Goal: Transaction & Acquisition: Book appointment/travel/reservation

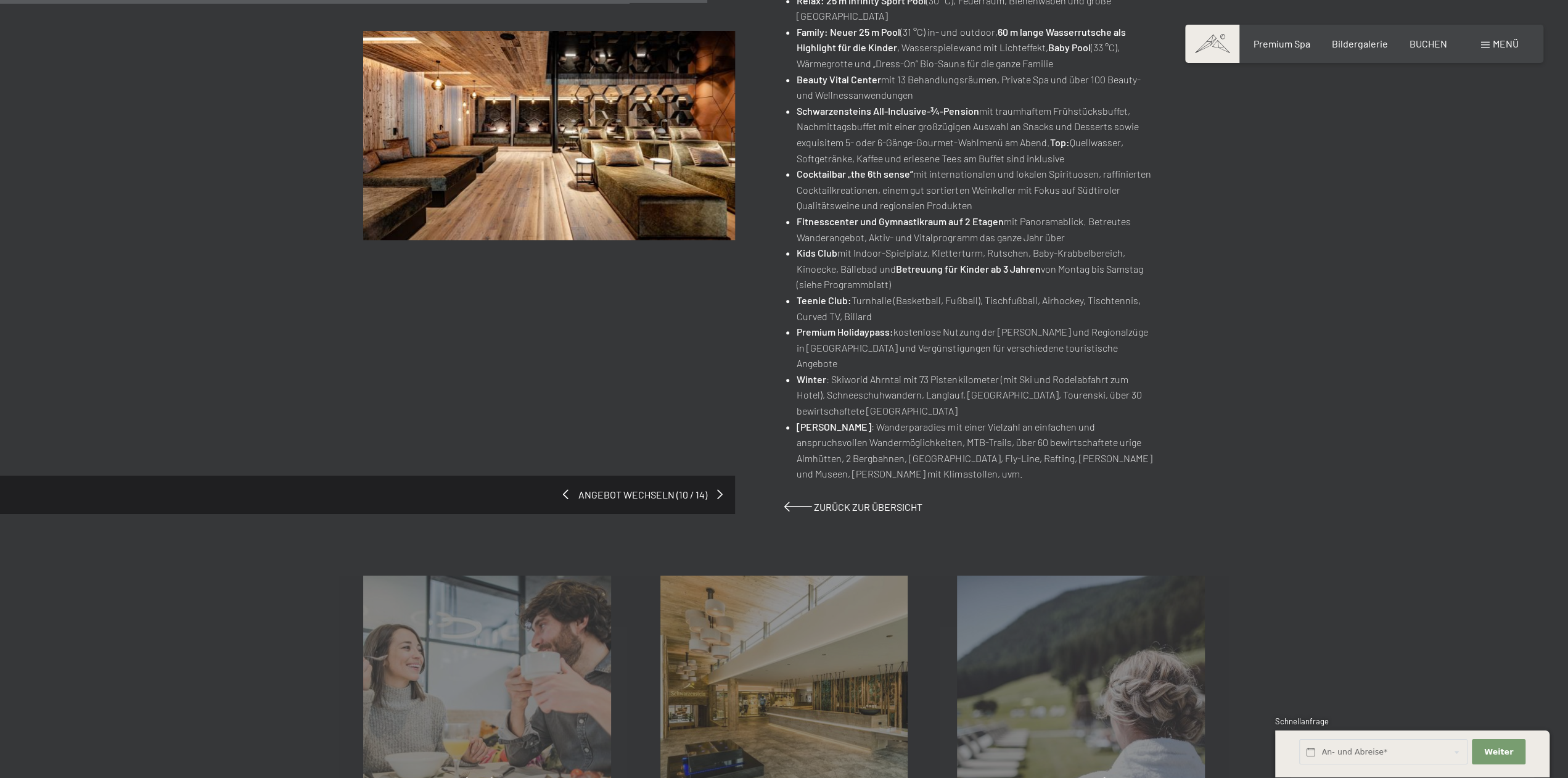
scroll to position [666, 0]
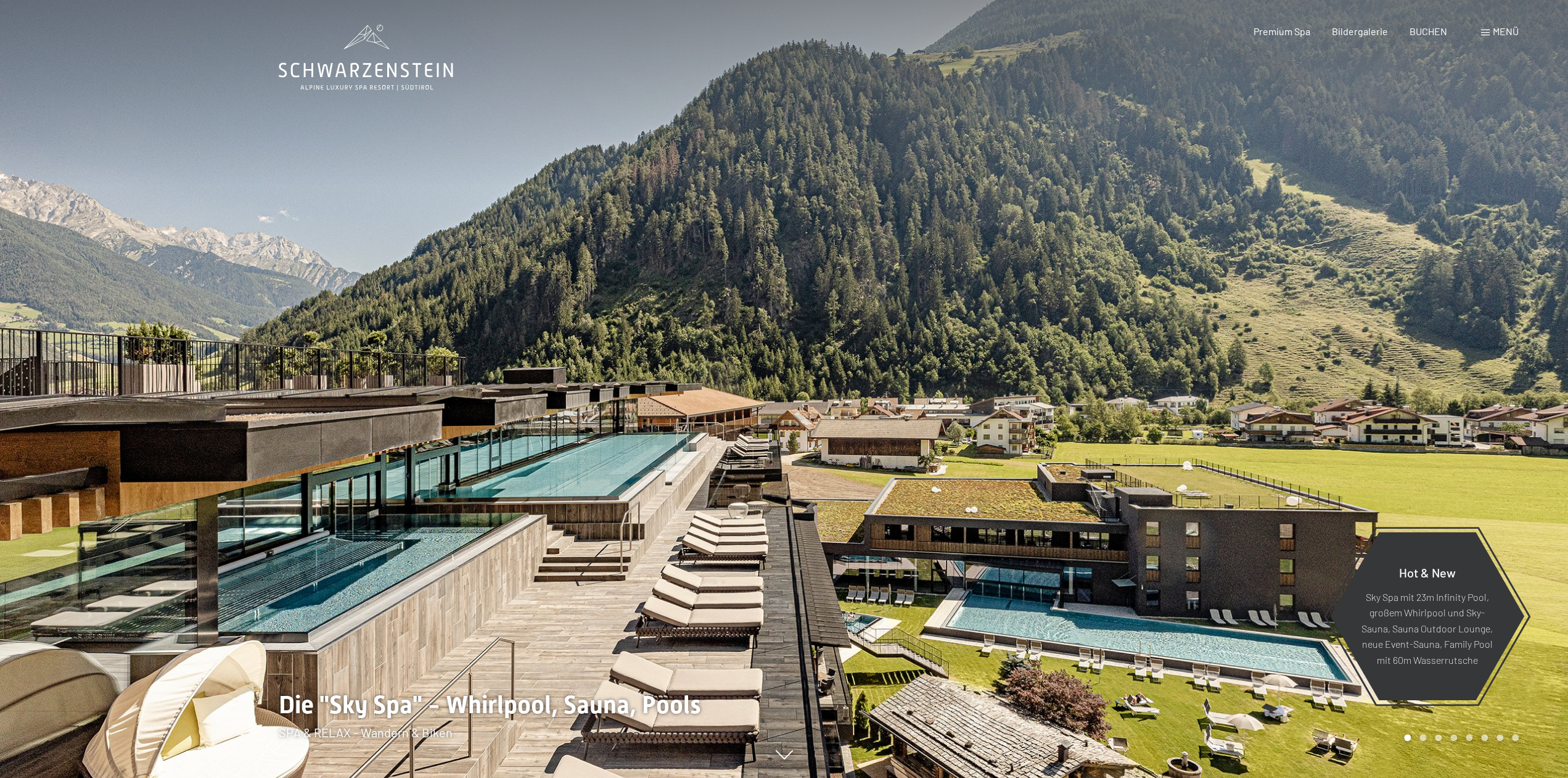
click at [1485, 34] on span at bounding box center [1485, 32] width 8 height 6
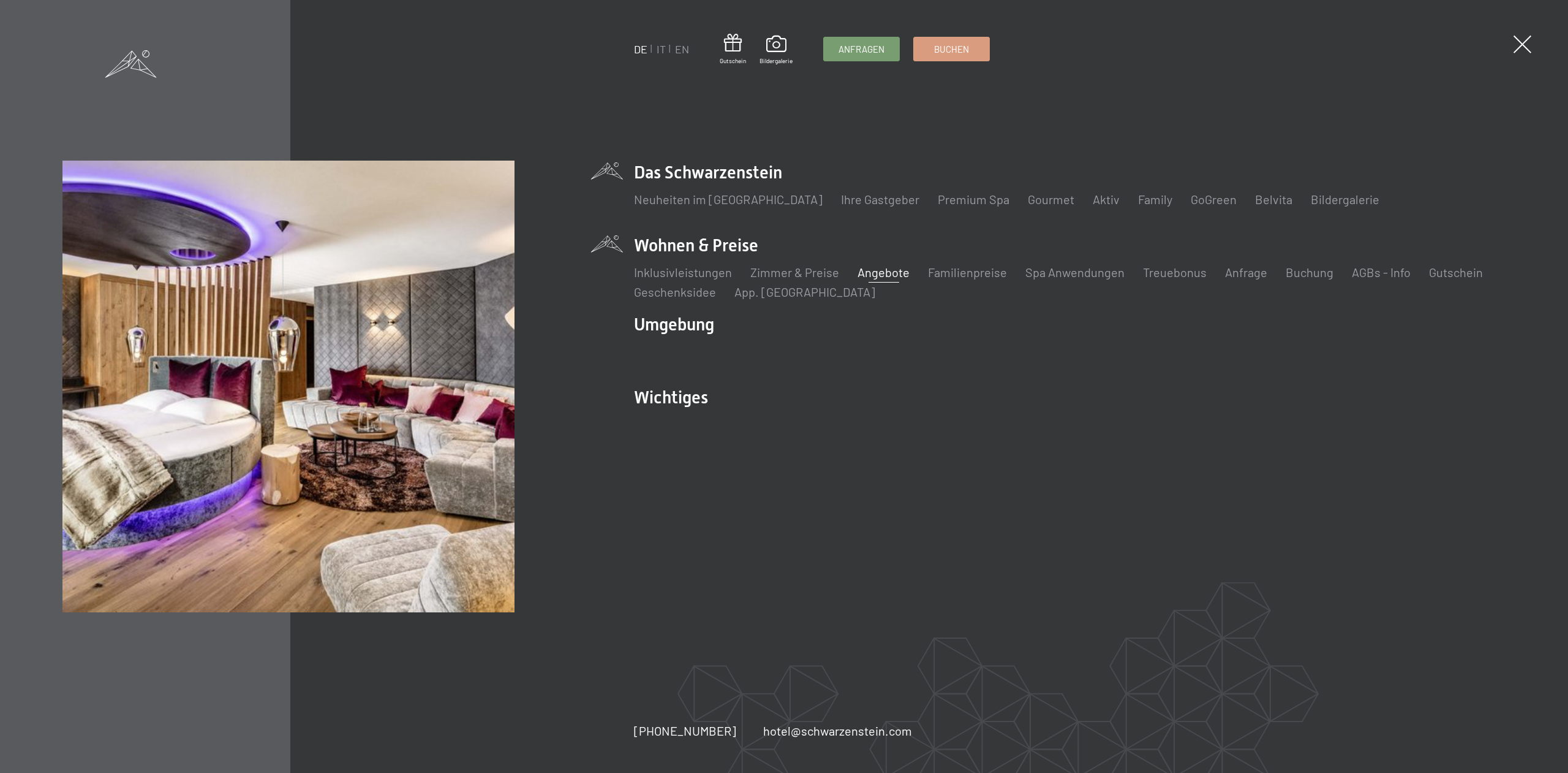
click at [866, 274] on link "Angebote" at bounding box center [883, 272] width 52 height 14
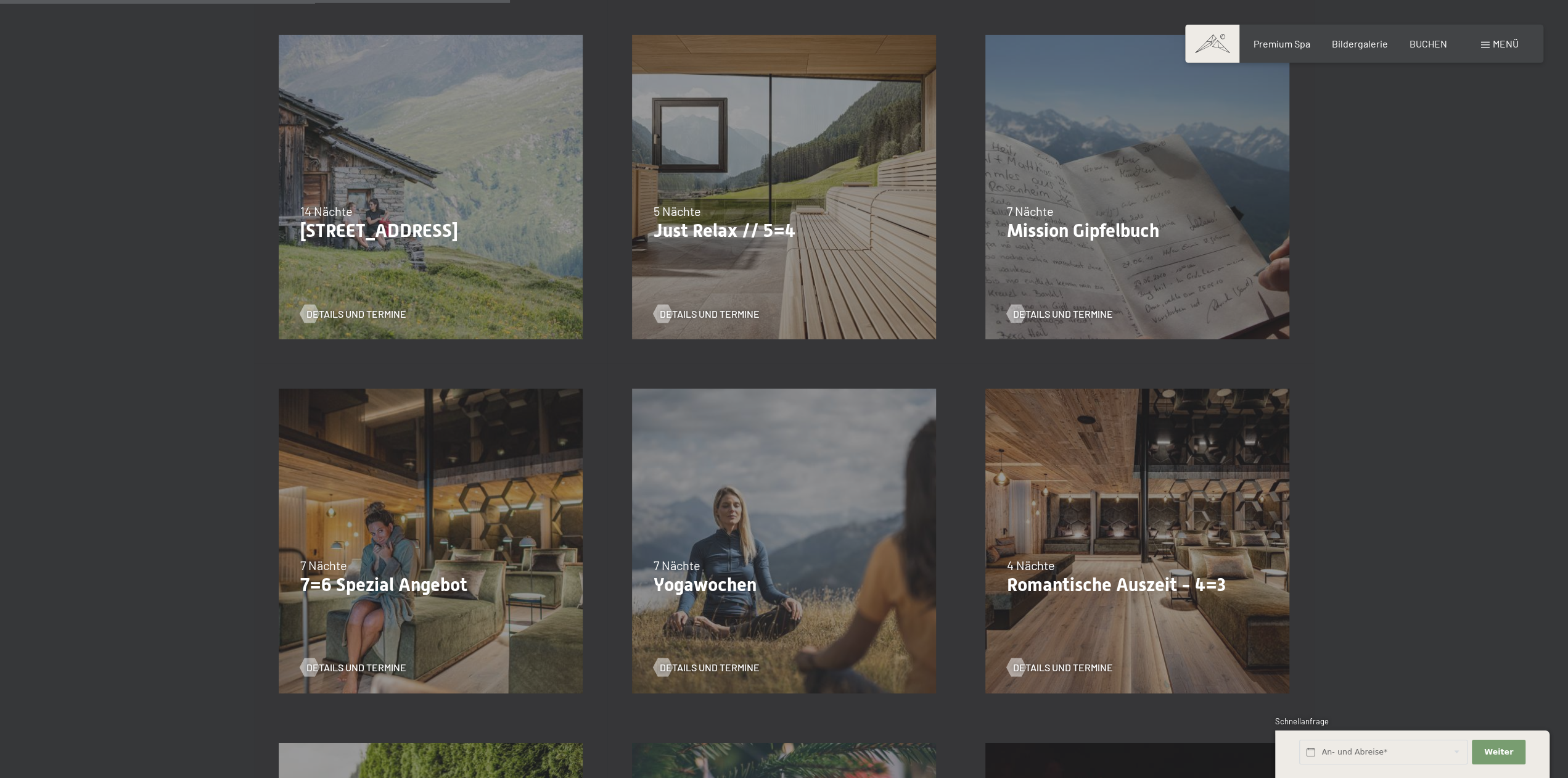
scroll to position [732, 0]
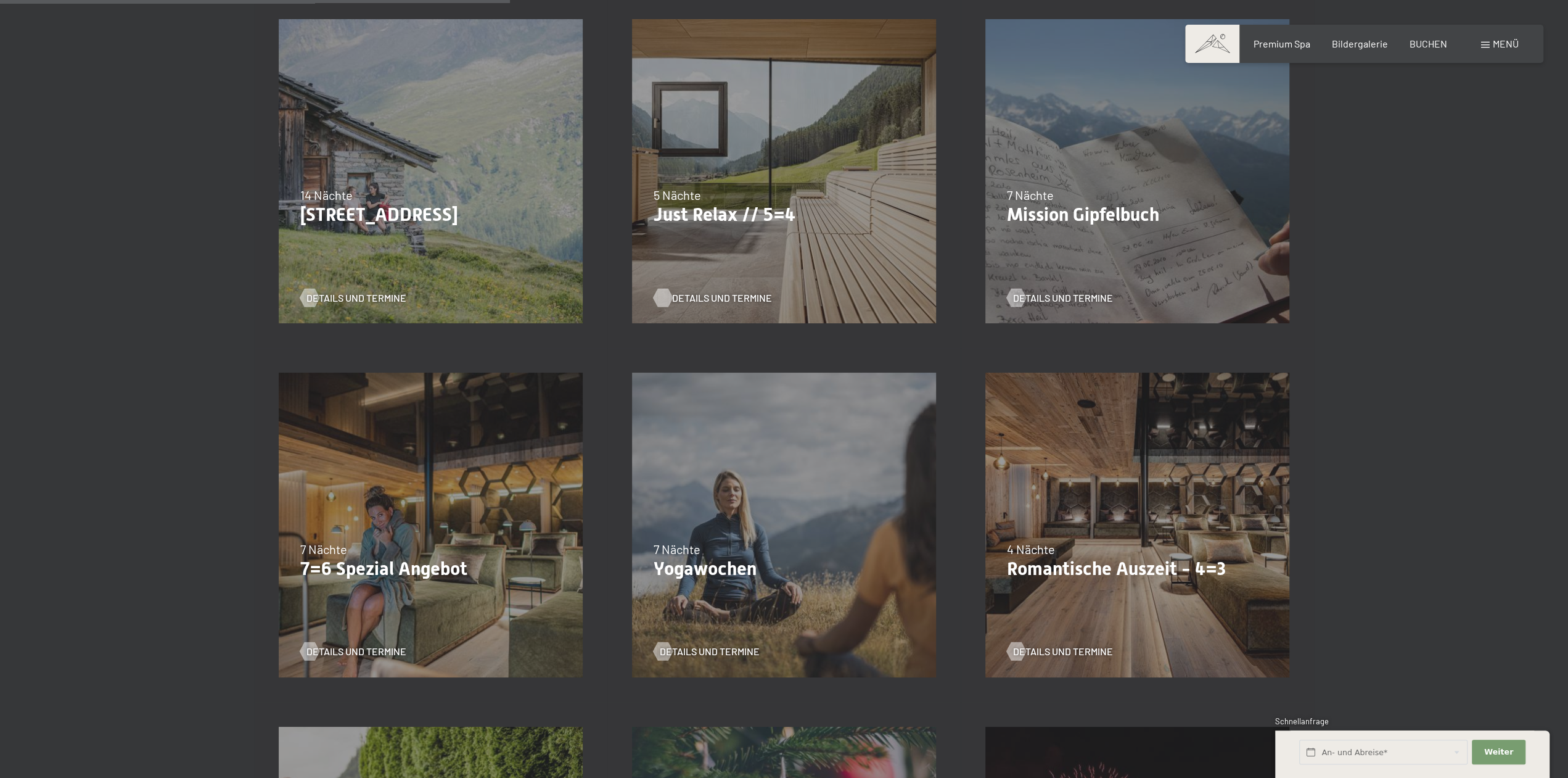
click at [693, 293] on span "Details und Termine" at bounding box center [722, 297] width 100 height 14
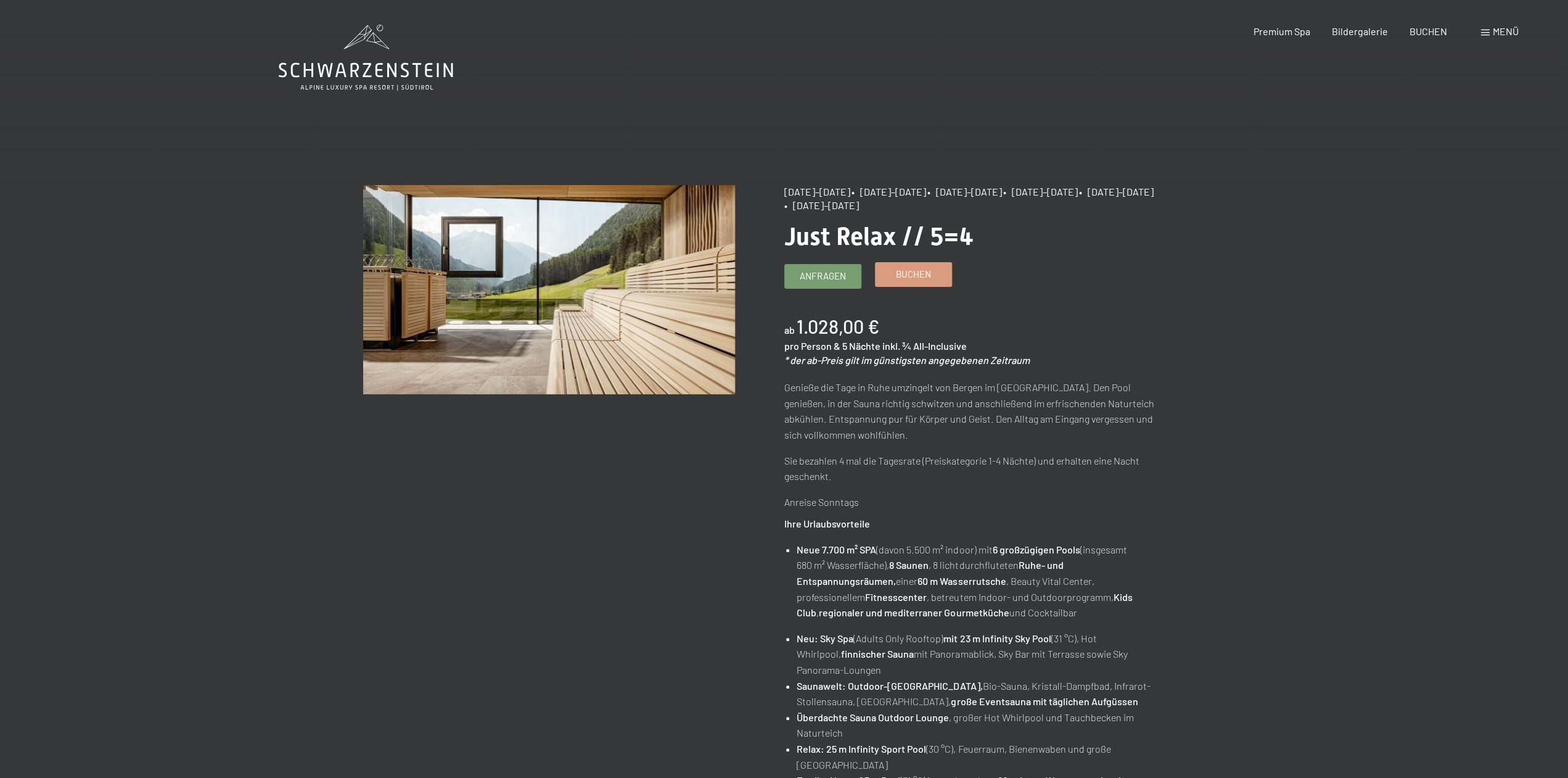
click at [902, 274] on span "Buchen" at bounding box center [913, 274] width 36 height 13
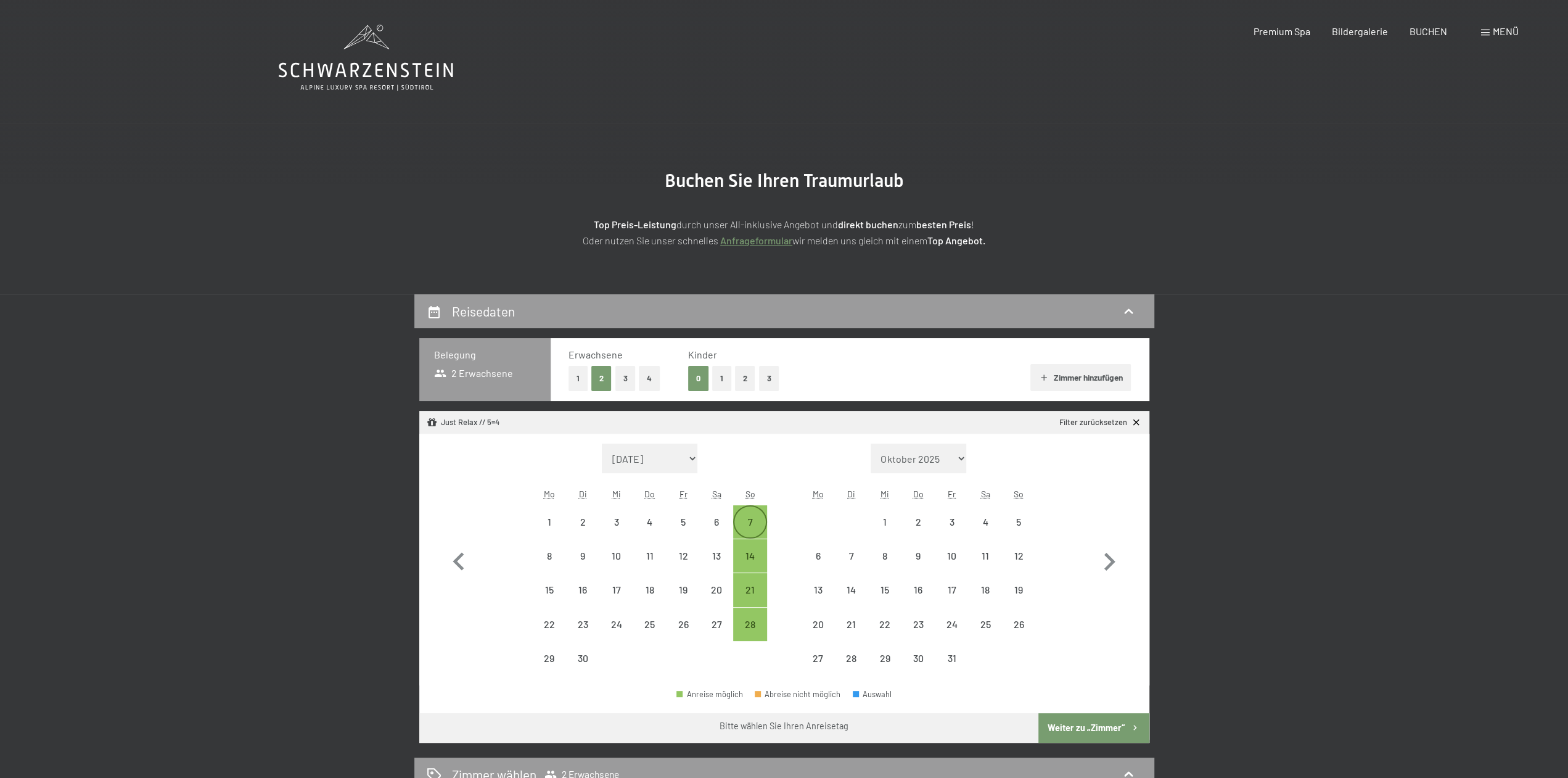
click at [752, 521] on div "7" at bounding box center [750, 533] width 31 height 31
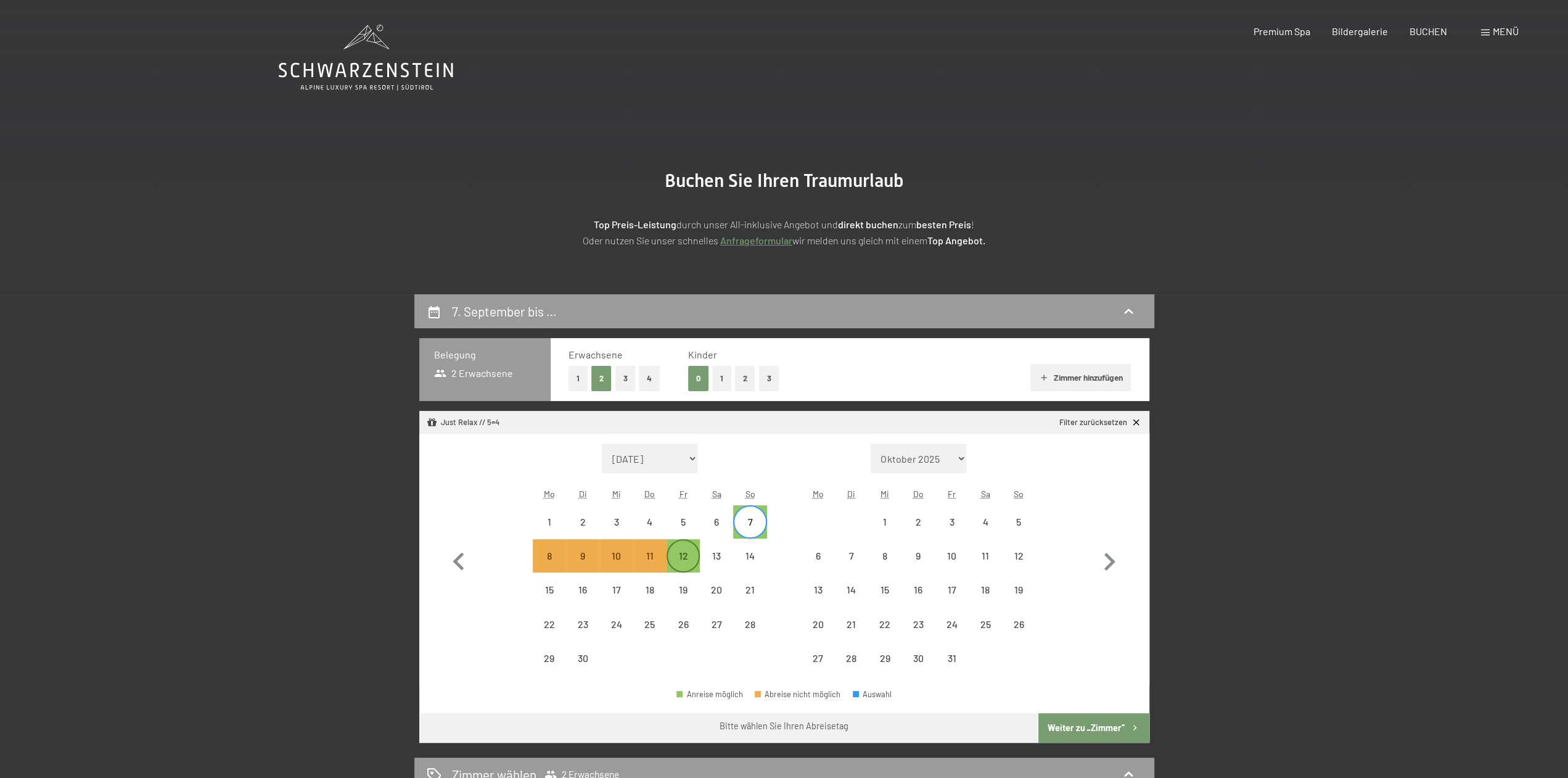
click at [681, 556] on div "12" at bounding box center [683, 566] width 31 height 31
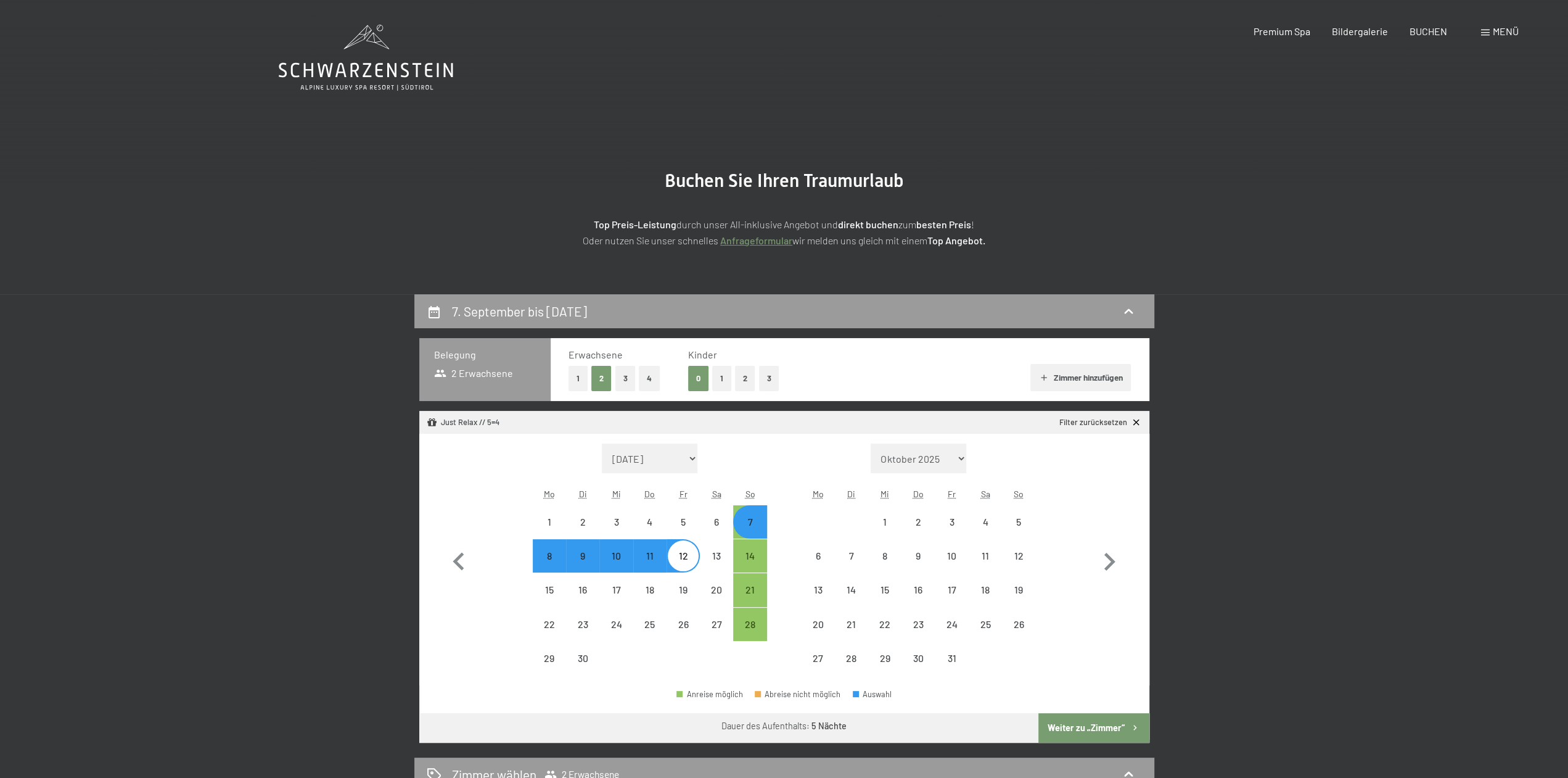
click at [1100, 729] on button "Weiter zu „Zimmer“" at bounding box center [1094, 728] width 110 height 29
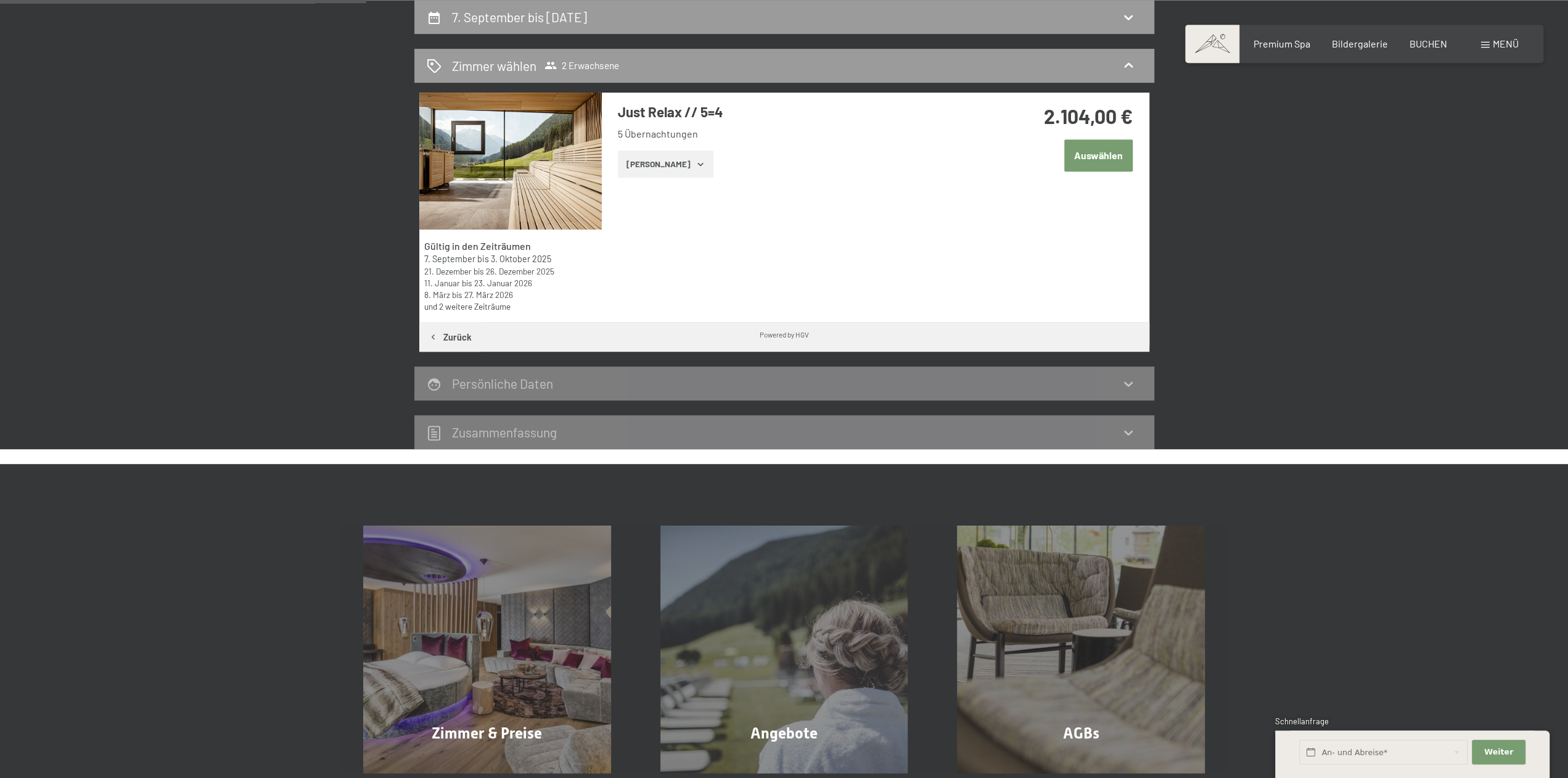
click at [698, 165] on icon "button" at bounding box center [701, 164] width 5 height 3
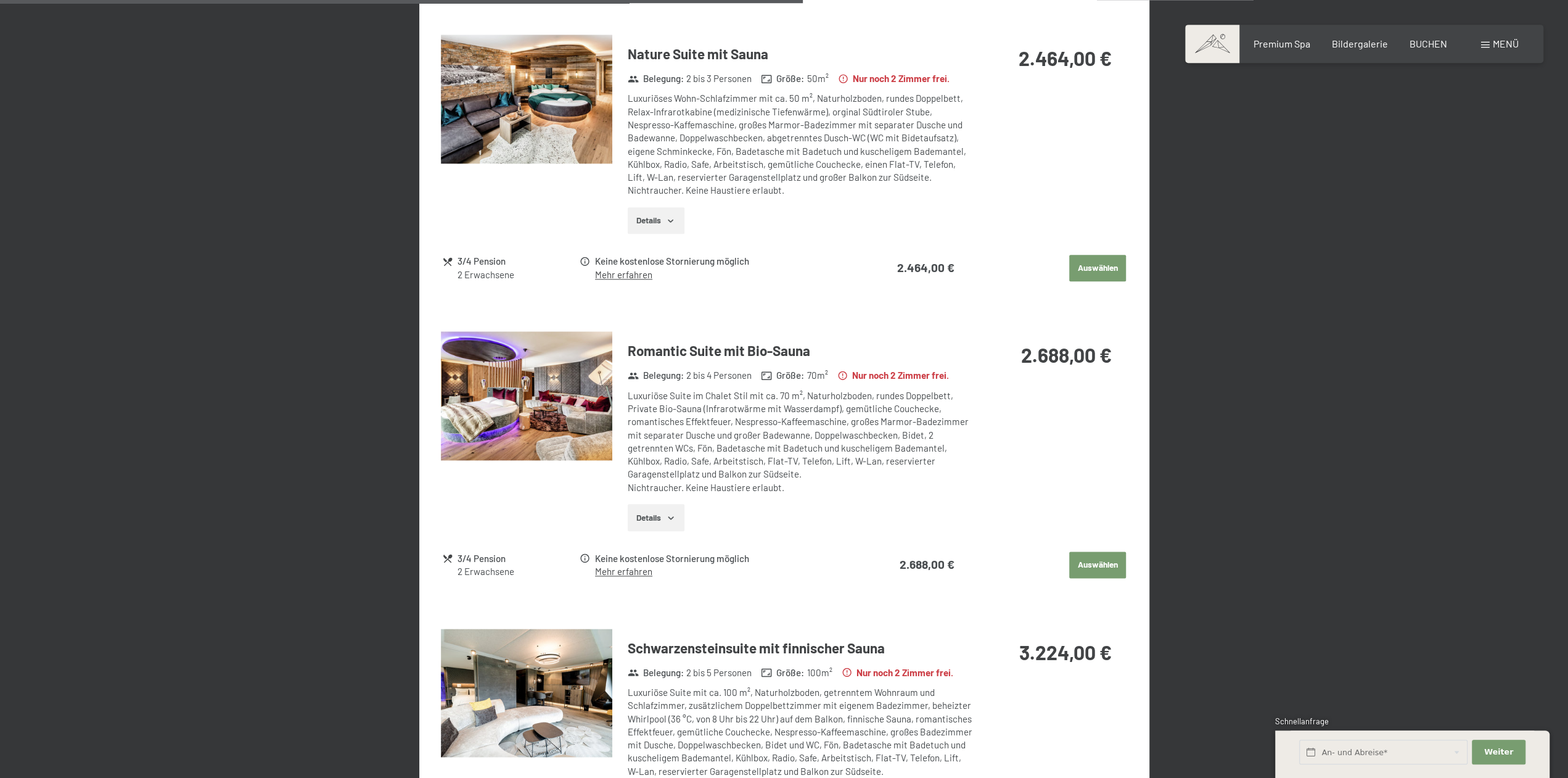
scroll to position [894, 0]
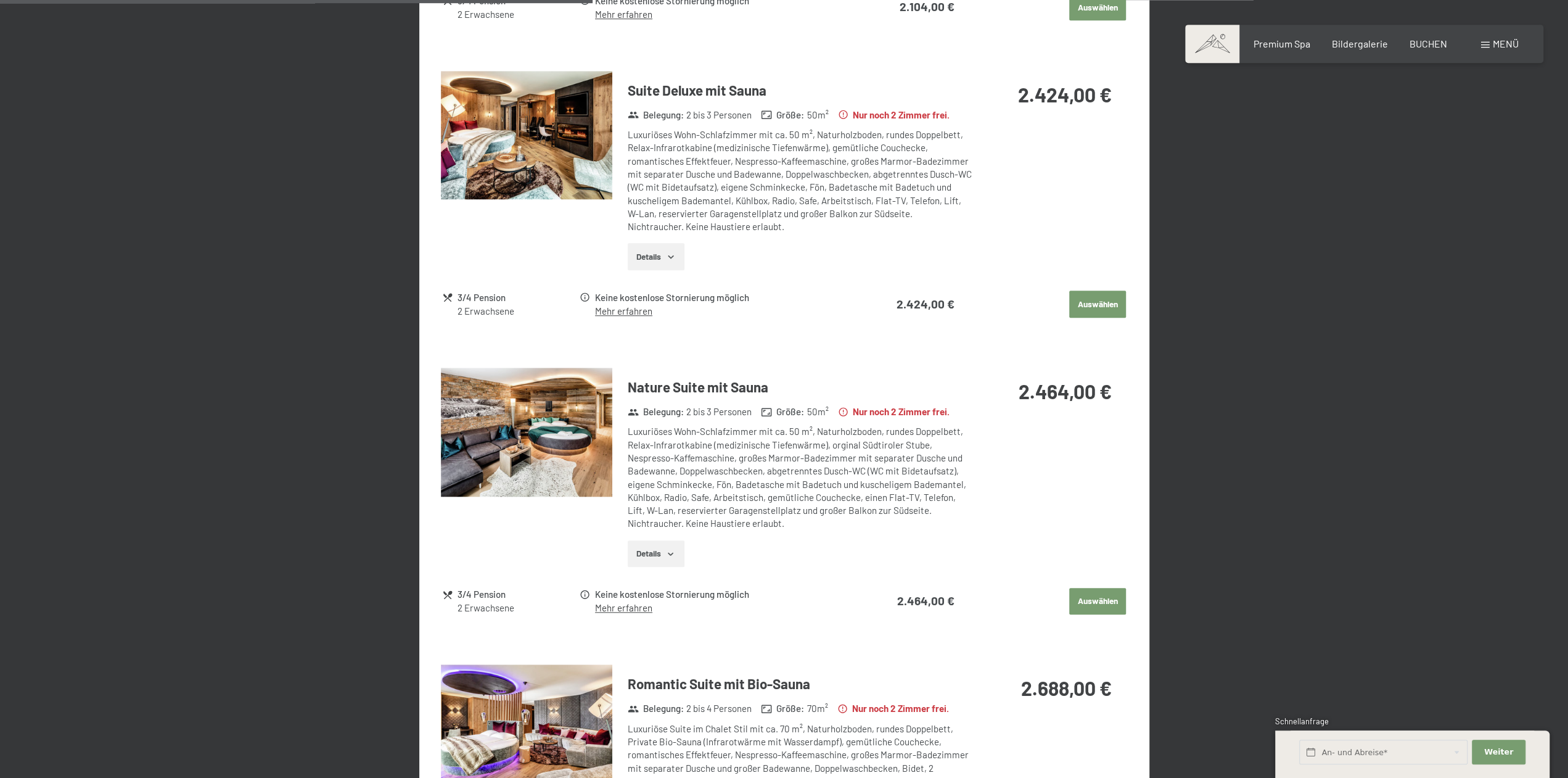
click at [505, 150] on img at bounding box center [526, 135] width 171 height 129
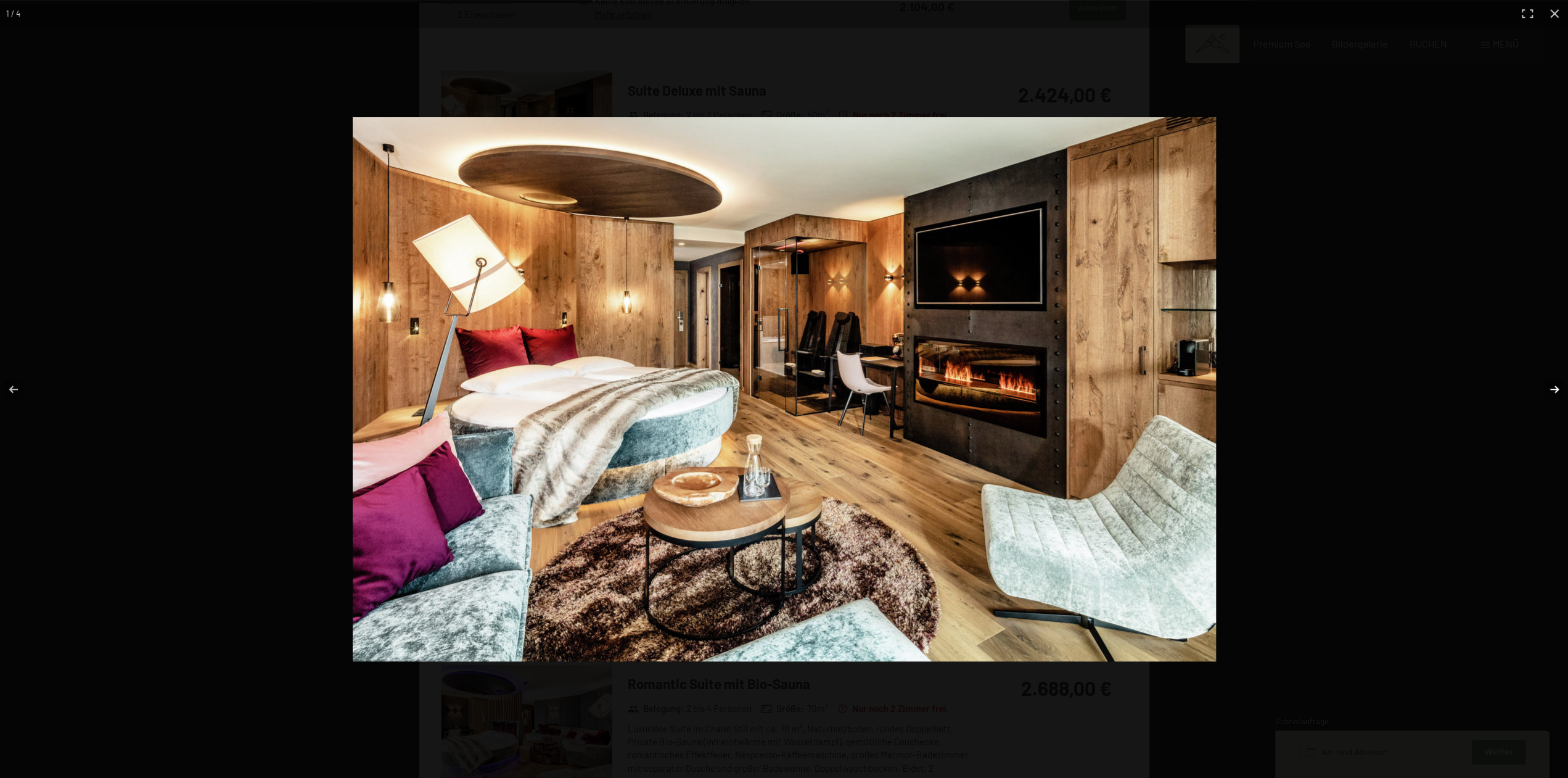
click at [1555, 385] on button "button" at bounding box center [1546, 389] width 43 height 62
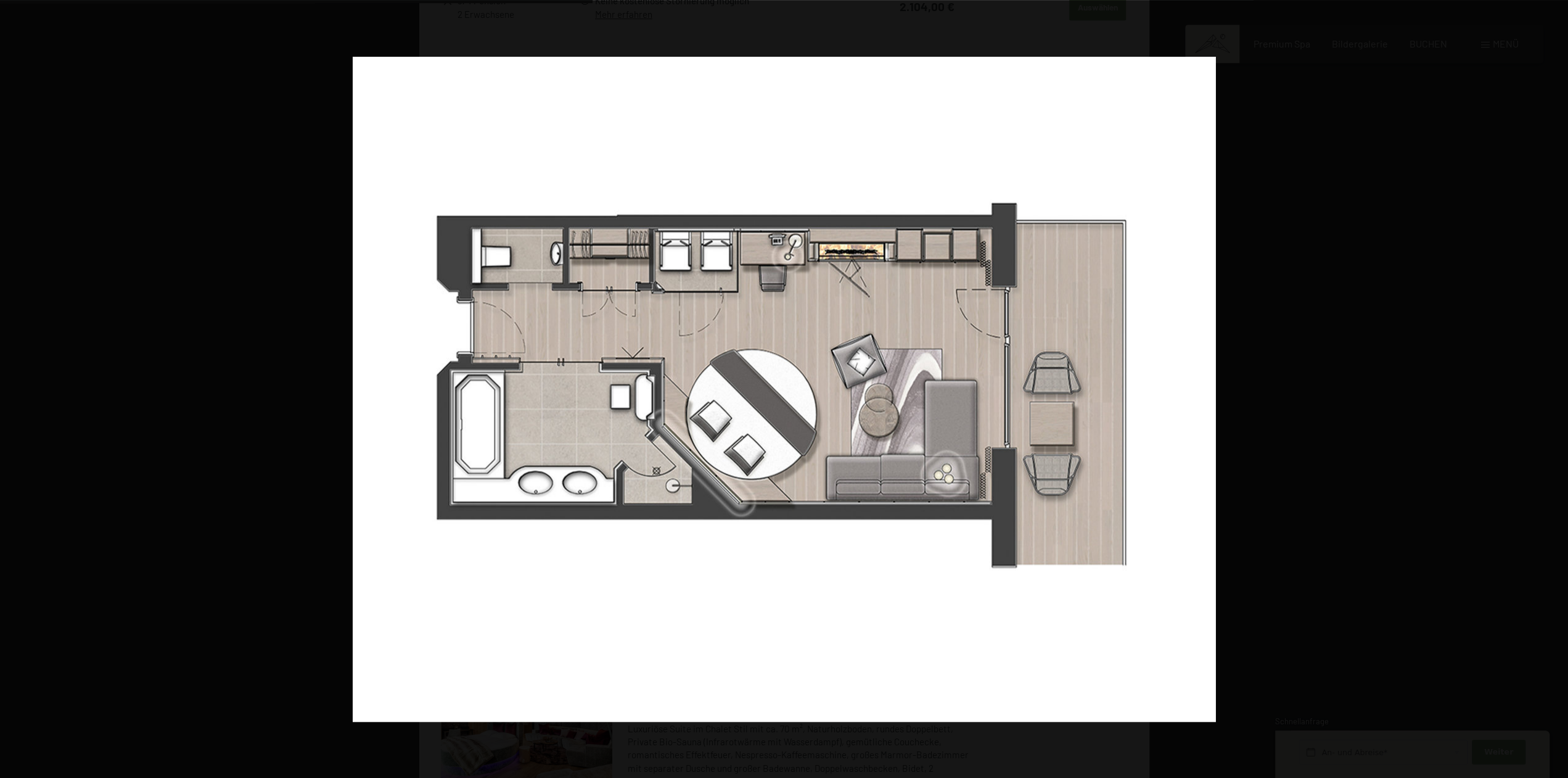
click at [1555, 385] on button "button" at bounding box center [1546, 389] width 43 height 62
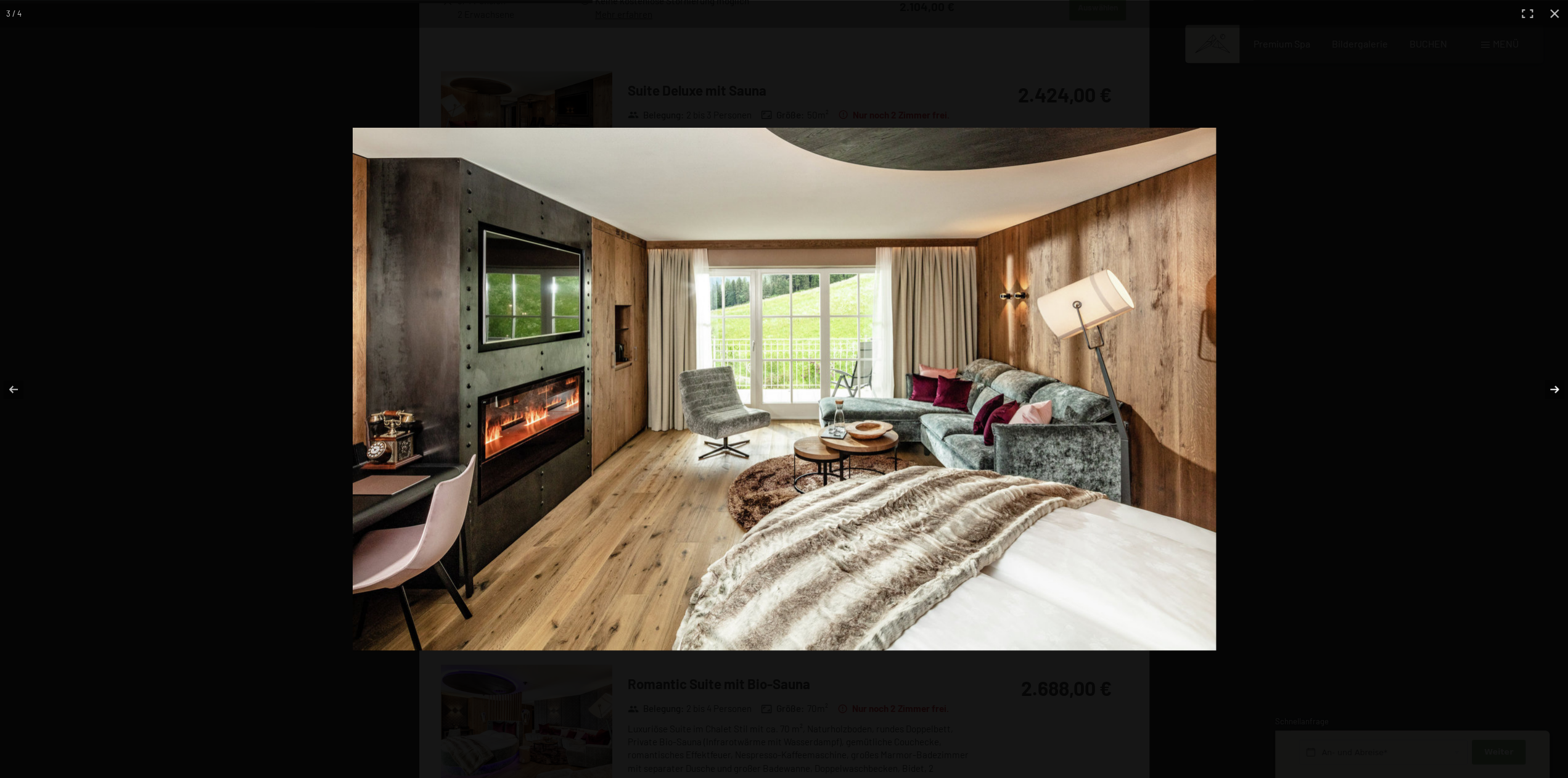
click at [1552, 384] on button "button" at bounding box center [1546, 389] width 43 height 62
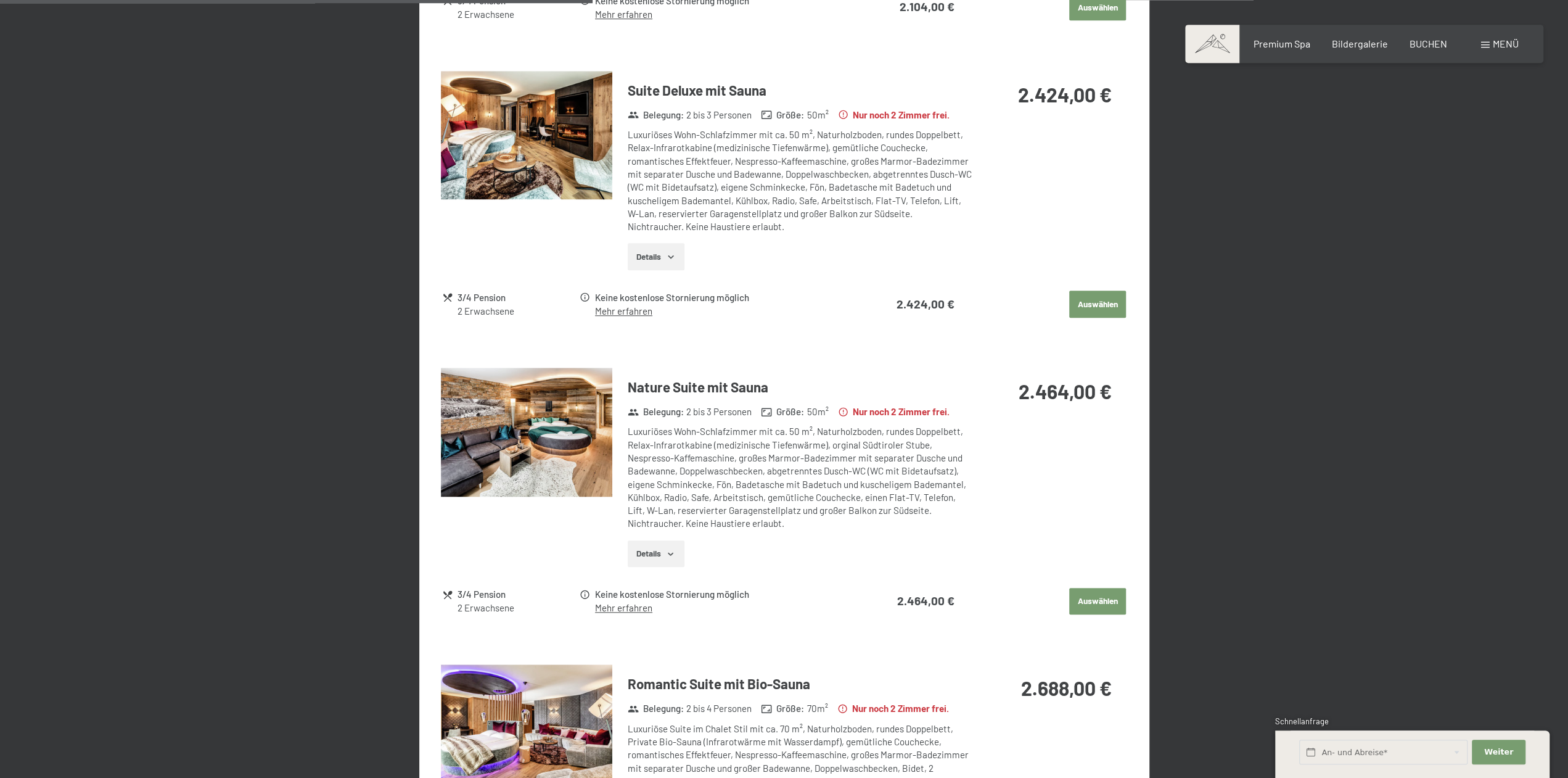
click at [536, 463] on img at bounding box center [526, 431] width 171 height 129
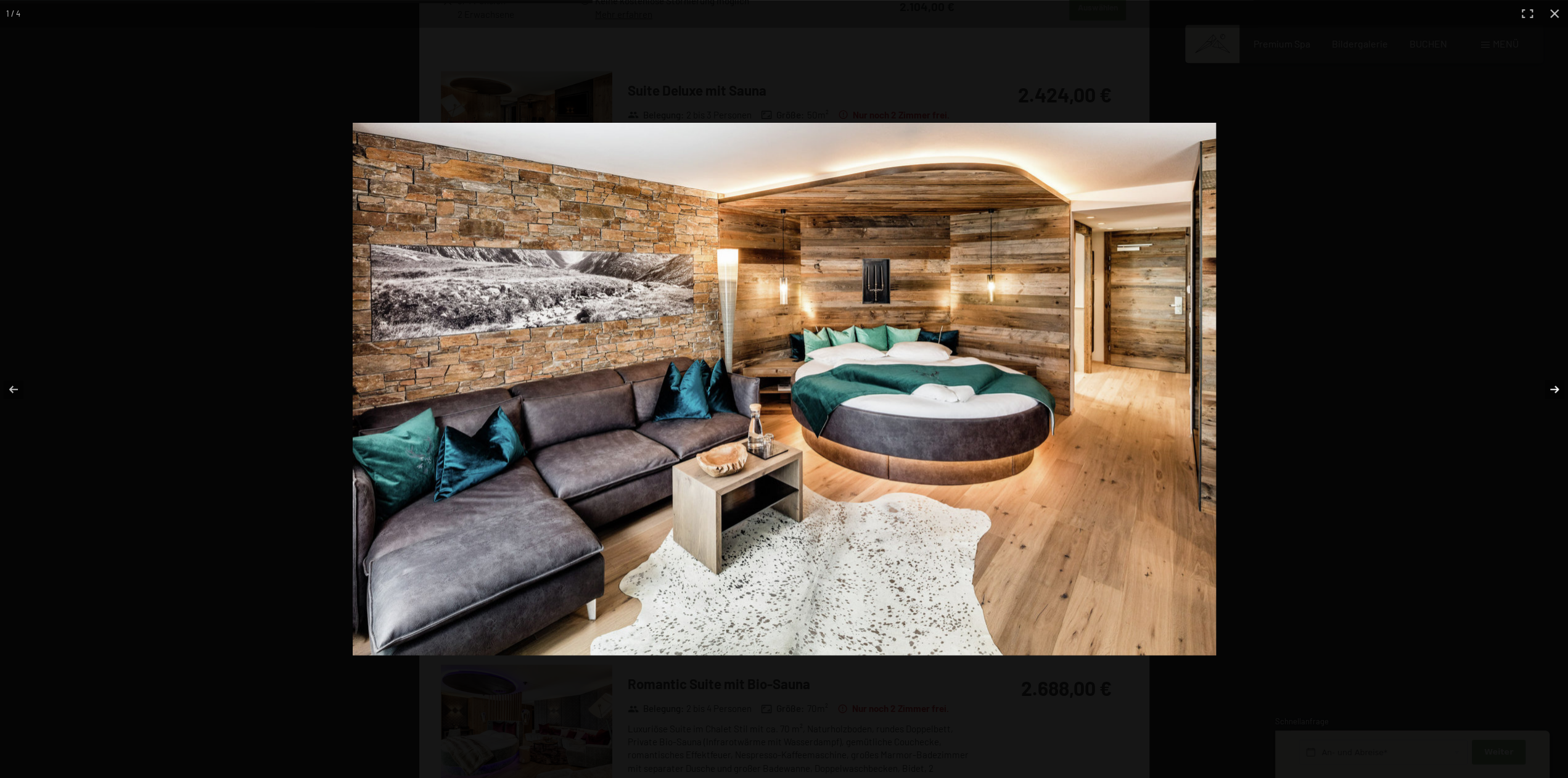
click at [1557, 387] on button "button" at bounding box center [1546, 389] width 43 height 62
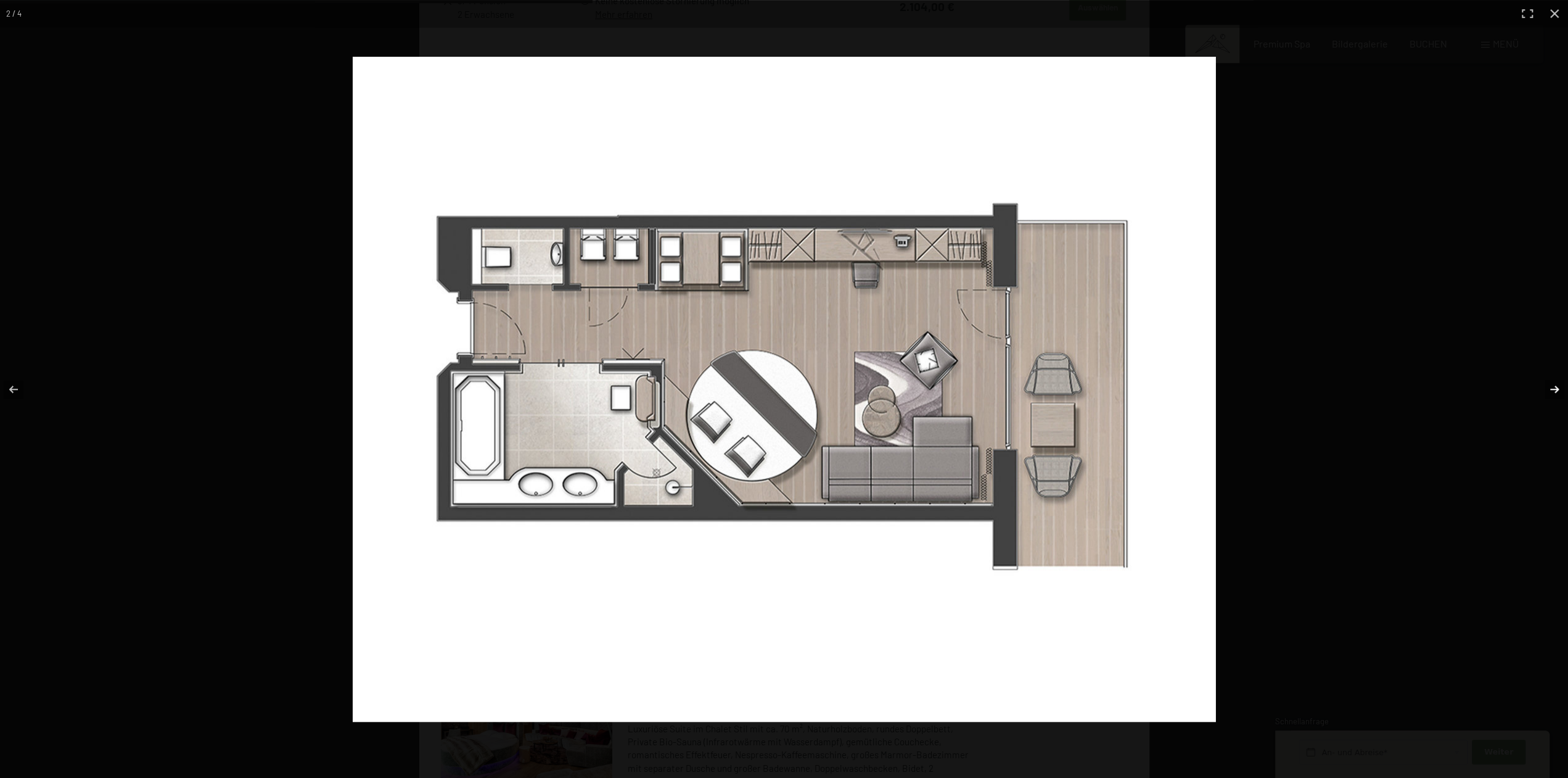
click at [1557, 387] on button "button" at bounding box center [1546, 389] width 43 height 62
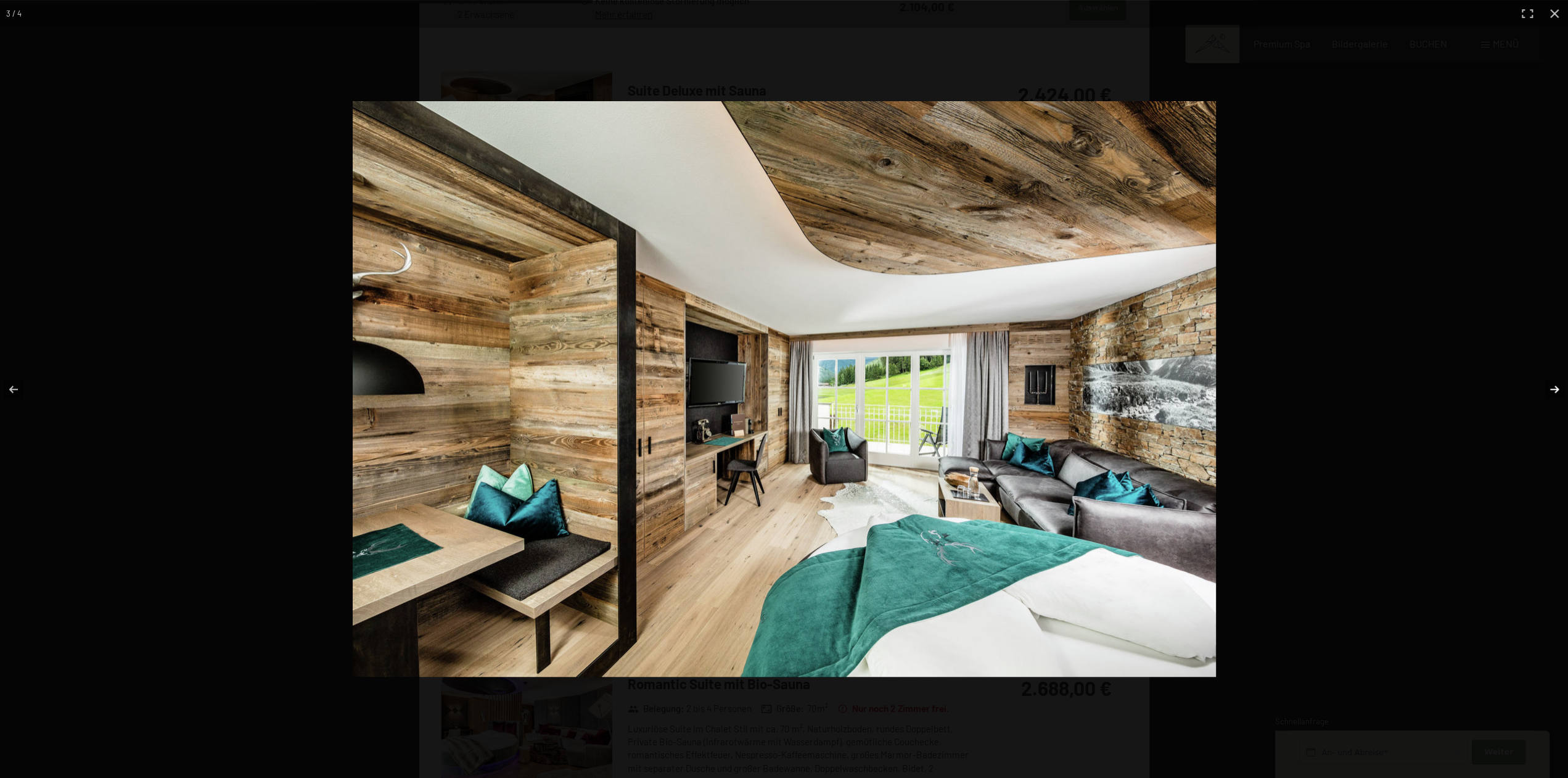
click at [1557, 387] on button "button" at bounding box center [1546, 389] width 43 height 62
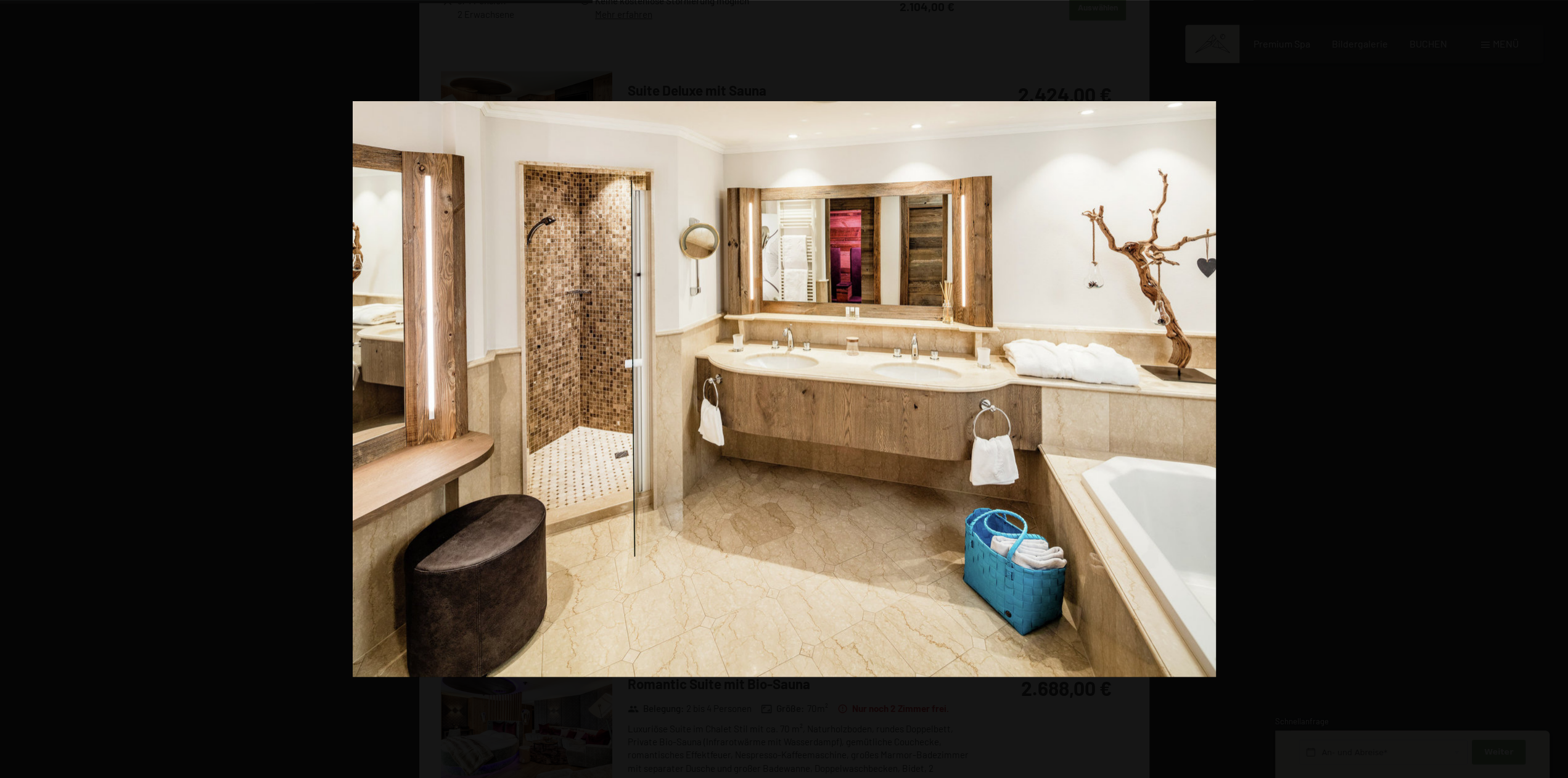
click at [1557, 387] on button "button" at bounding box center [1546, 389] width 43 height 62
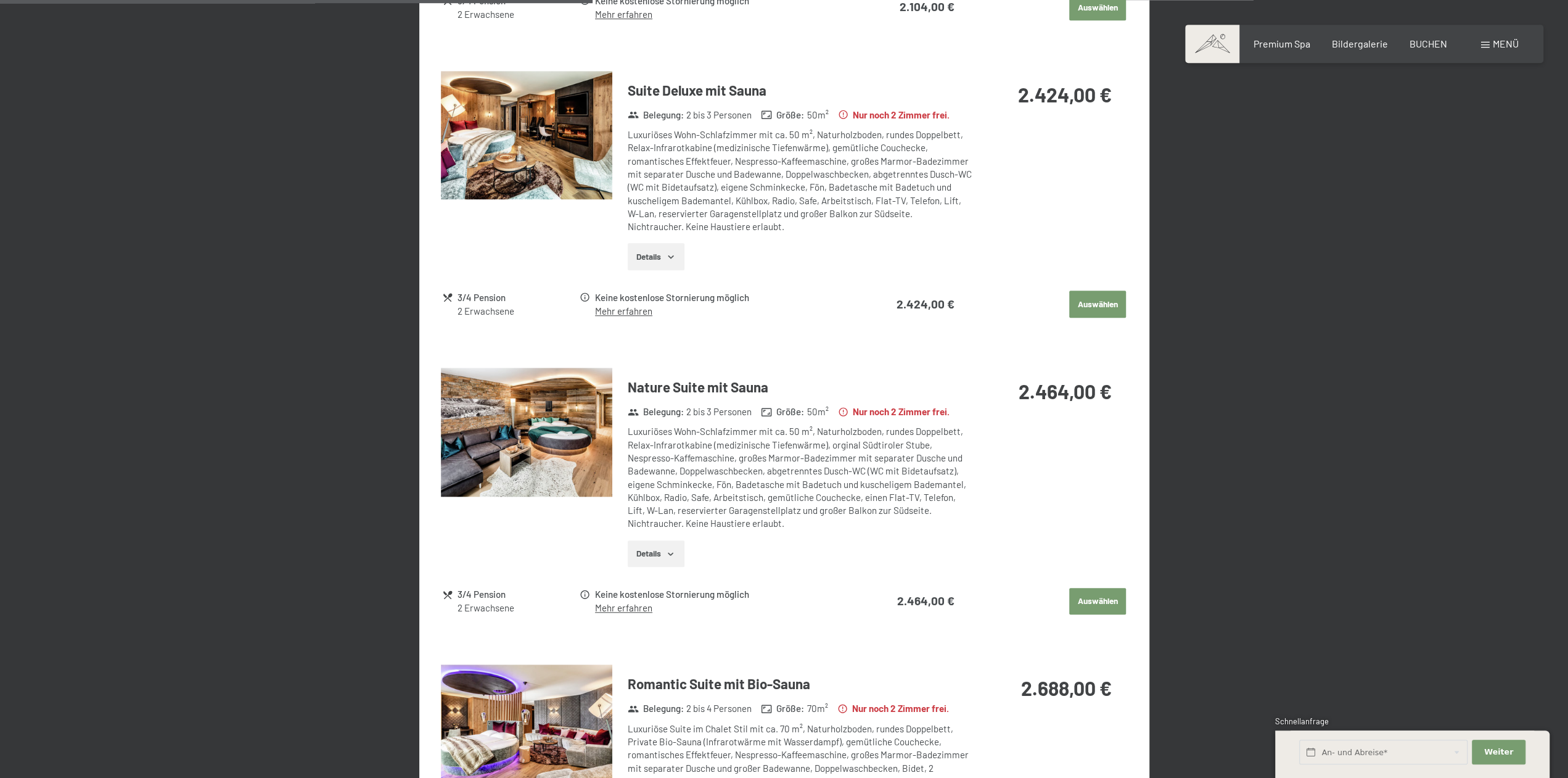
click at [446, 73] on img at bounding box center [526, 135] width 171 height 129
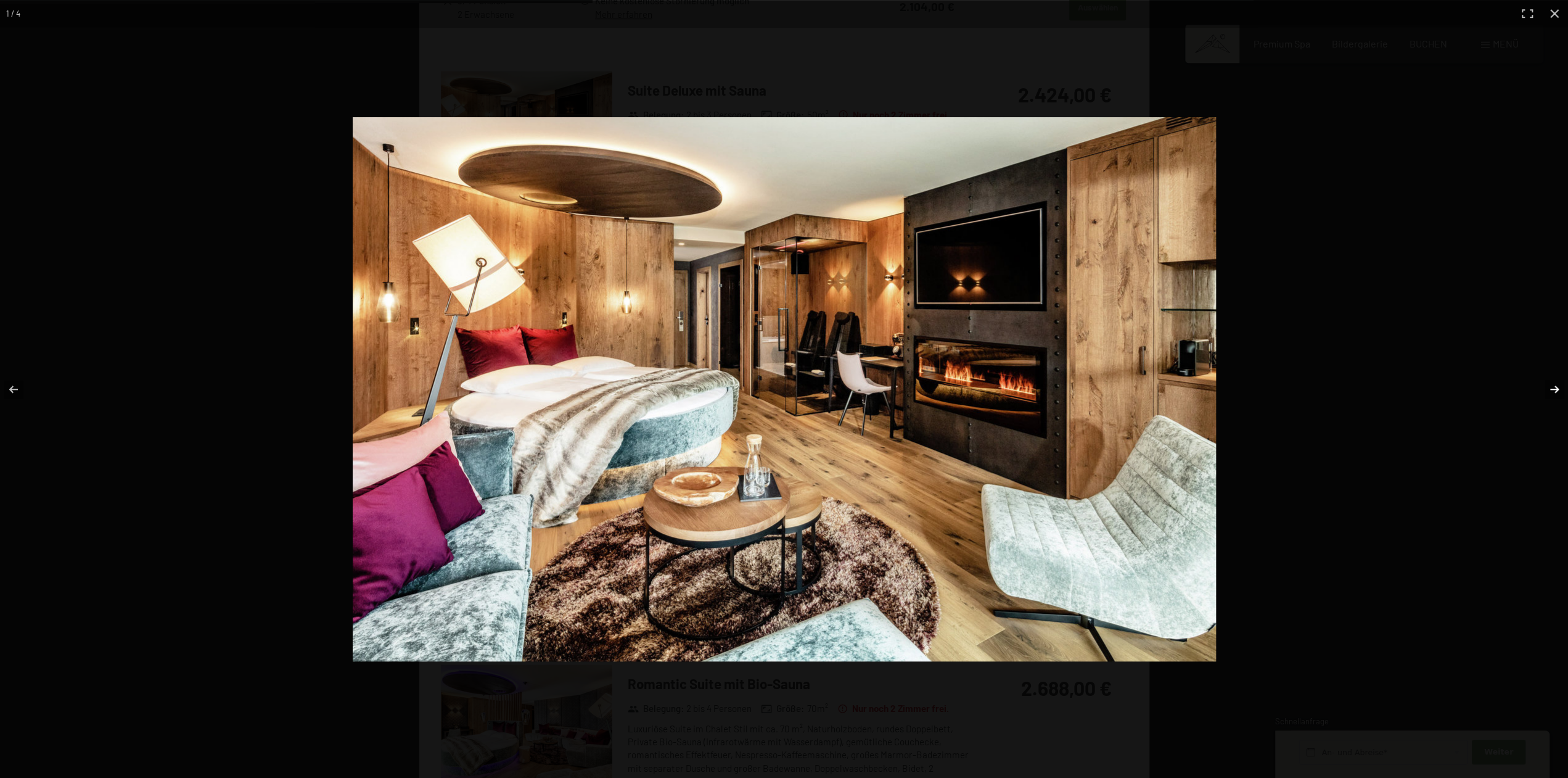
click at [1557, 392] on button "button" at bounding box center [1546, 389] width 43 height 62
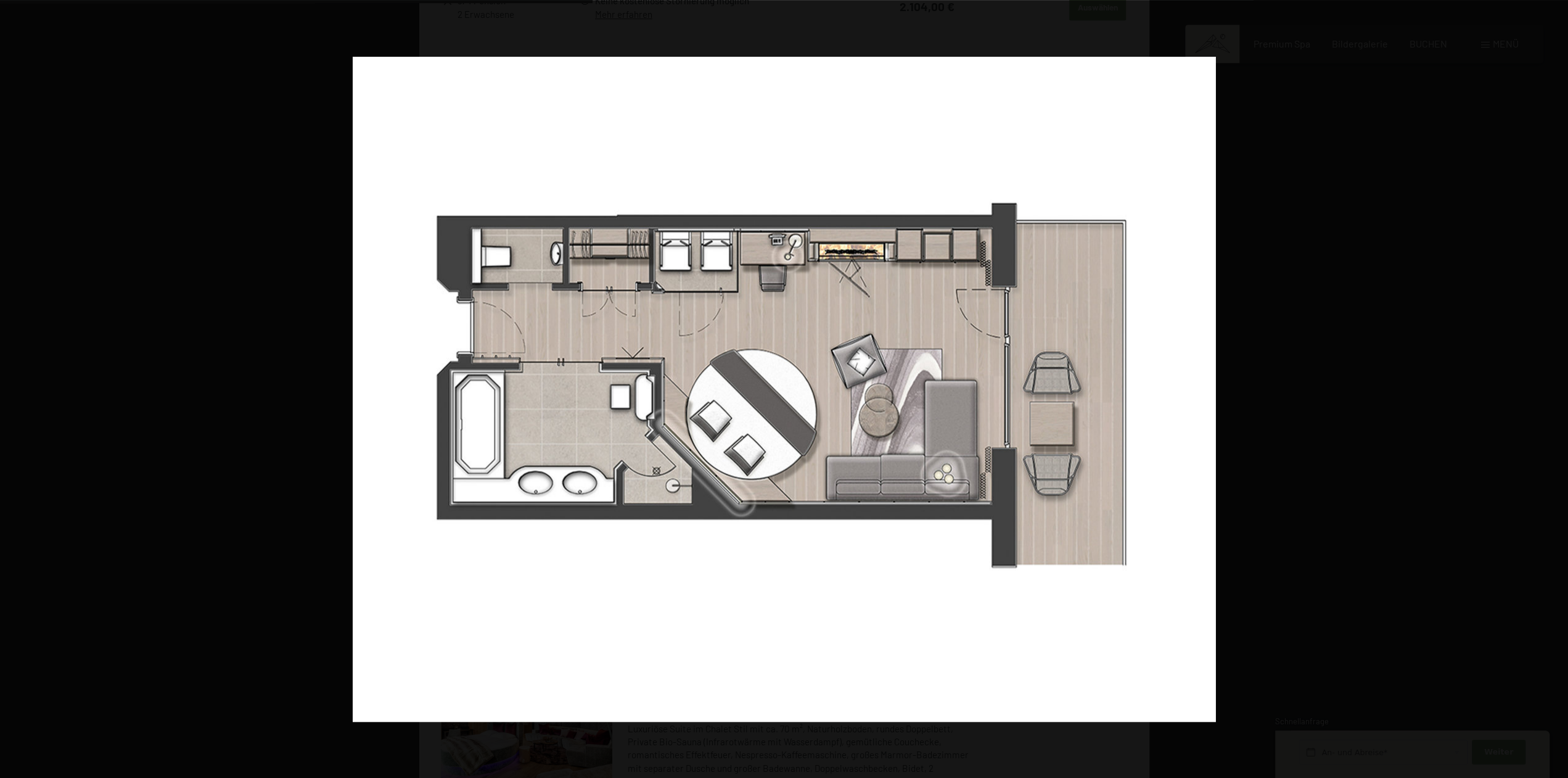
click at [1557, 392] on button "button" at bounding box center [1546, 389] width 43 height 62
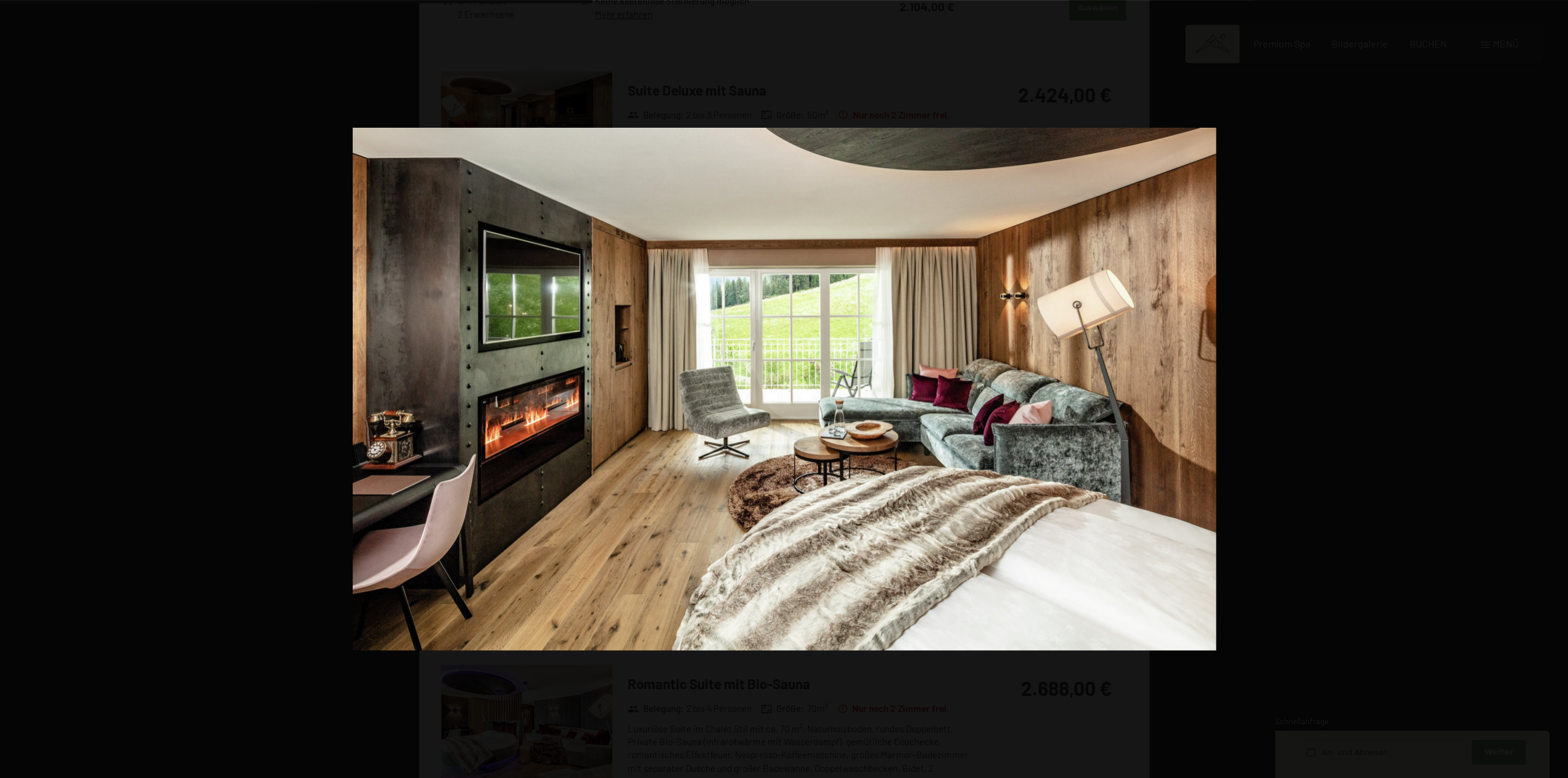
click at [1557, 392] on button "button" at bounding box center [1546, 389] width 43 height 62
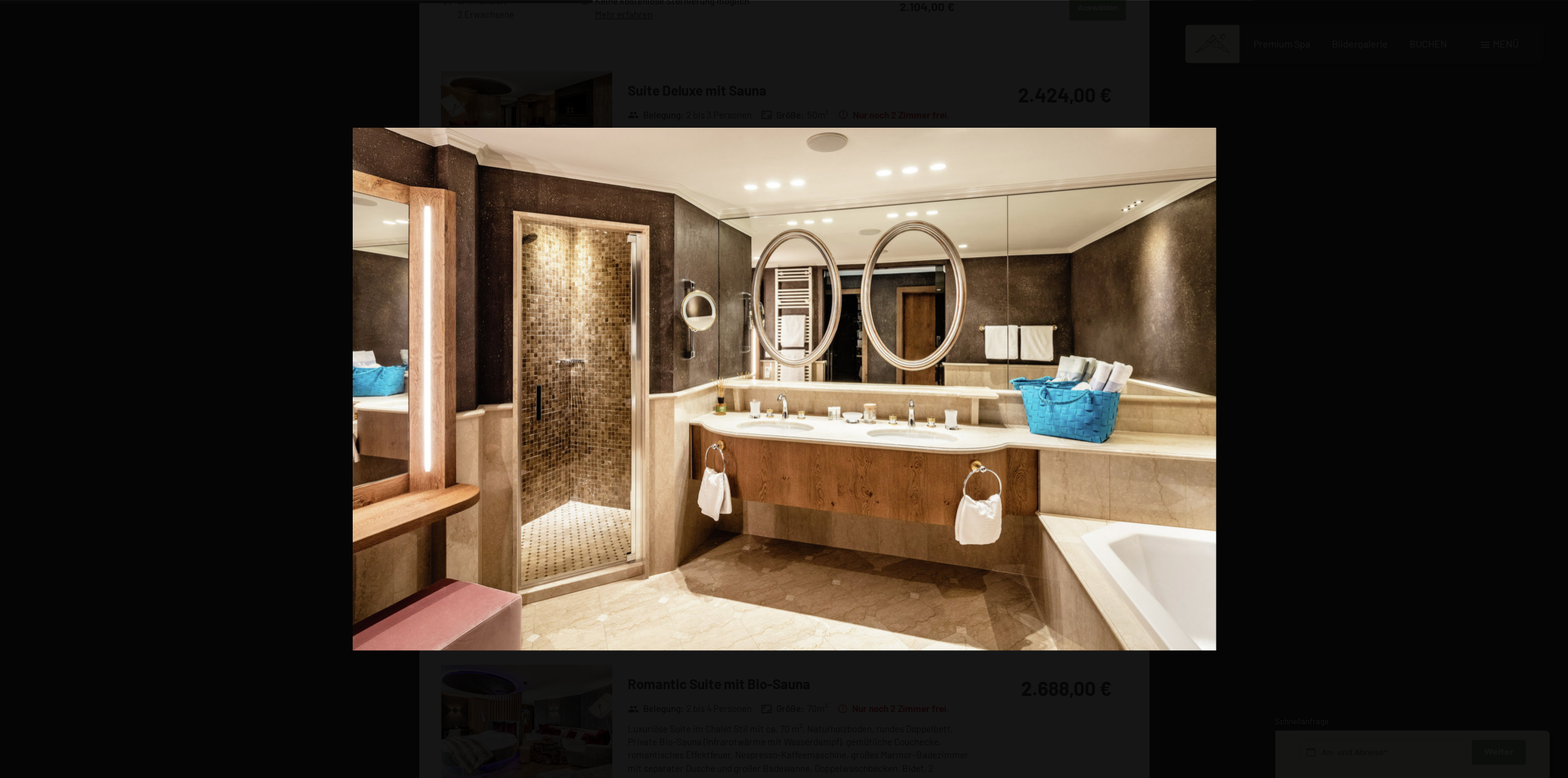
click at [1557, 392] on button "button" at bounding box center [1546, 389] width 43 height 62
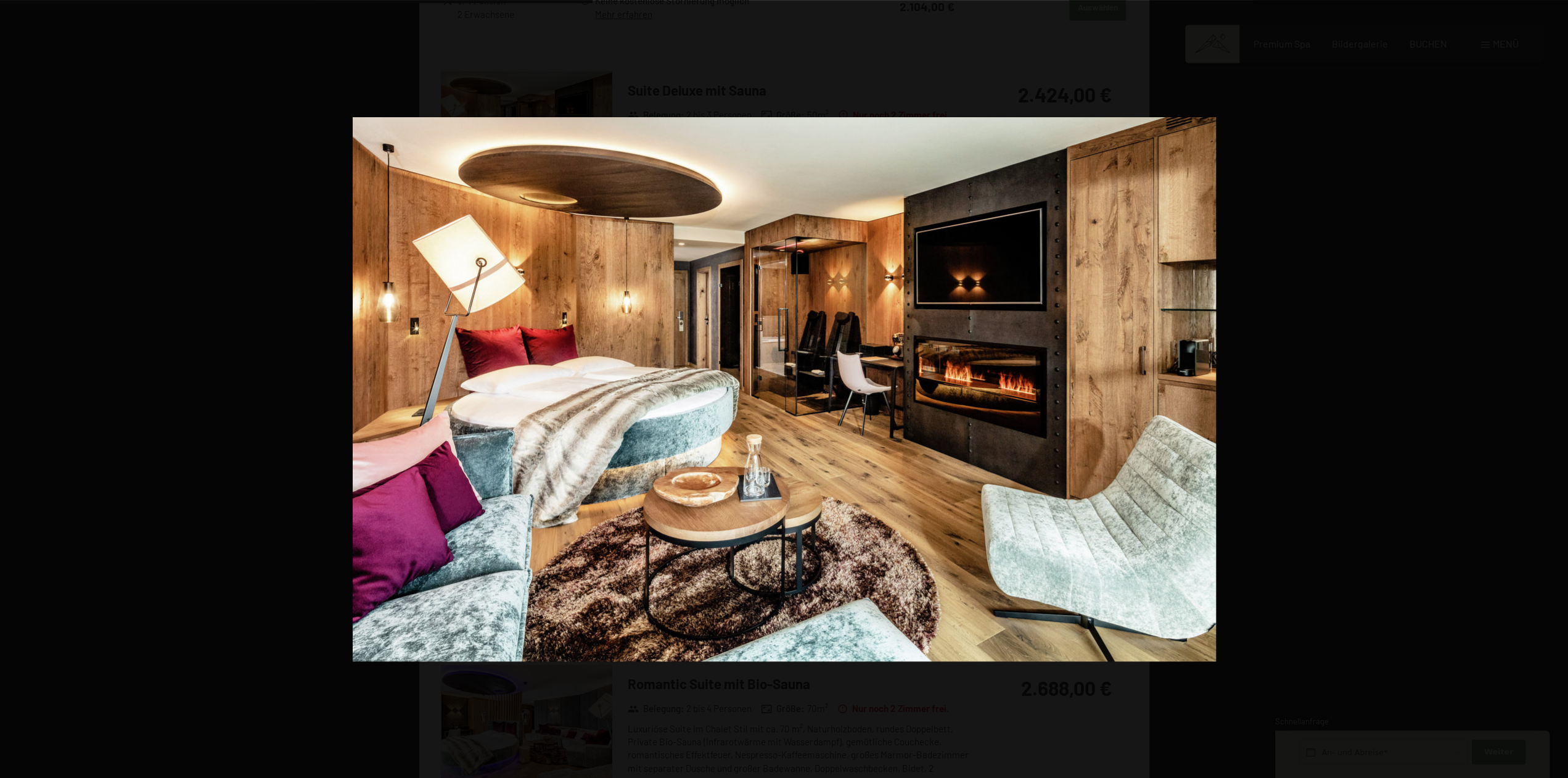
click at [1557, 392] on button "button" at bounding box center [1546, 389] width 43 height 62
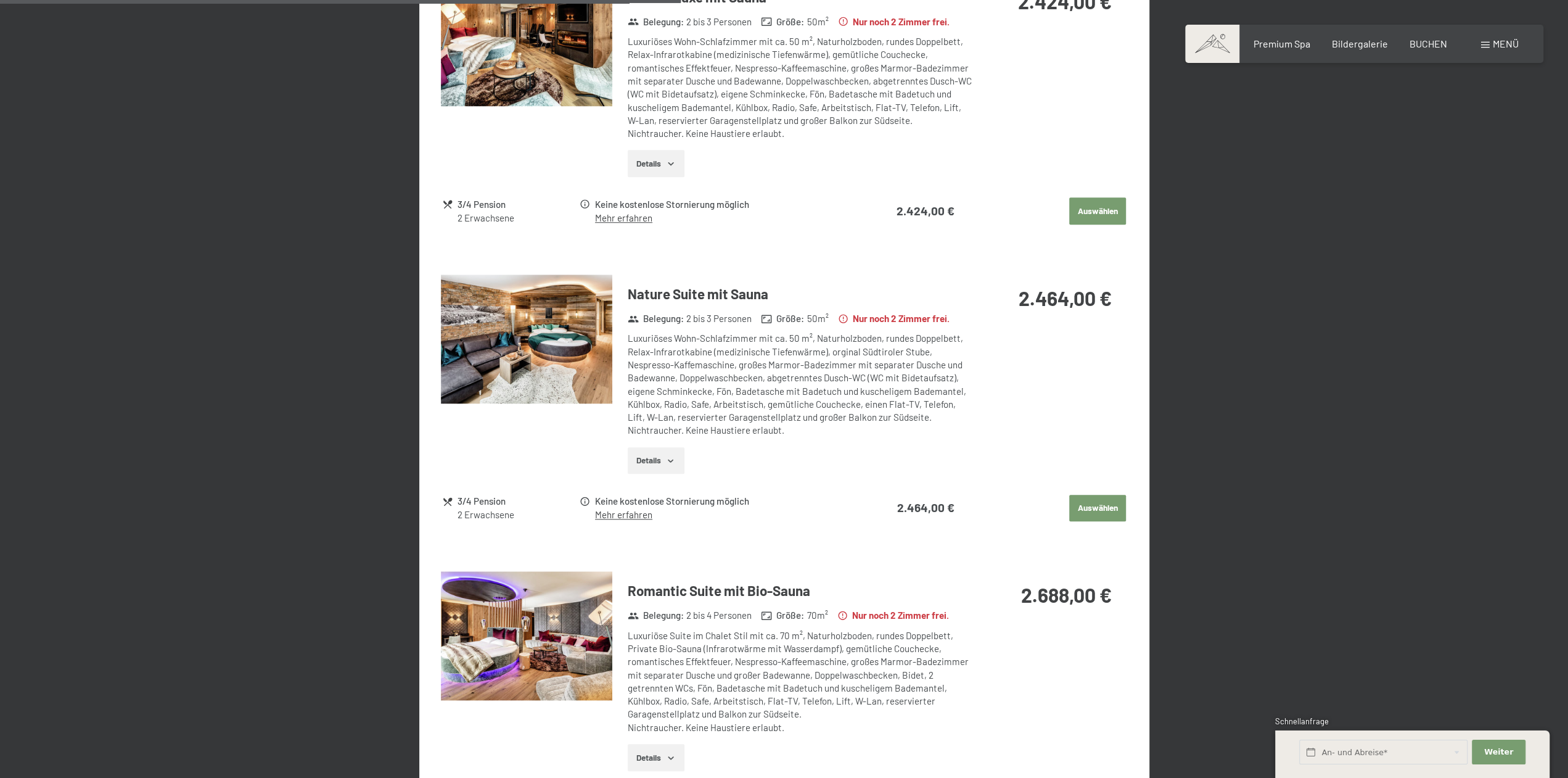
scroll to position [1027, 0]
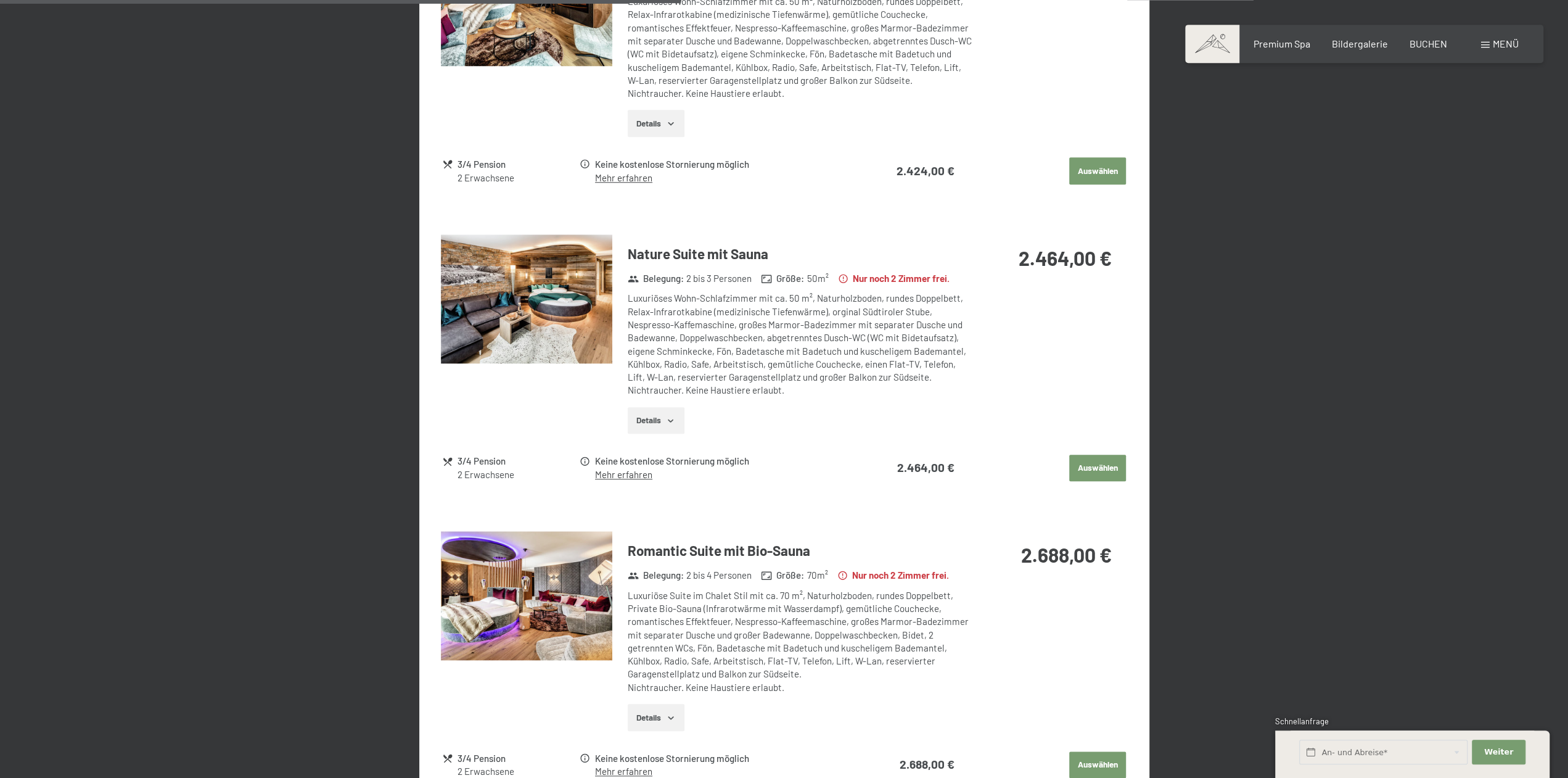
click at [519, 599] on img at bounding box center [526, 595] width 171 height 129
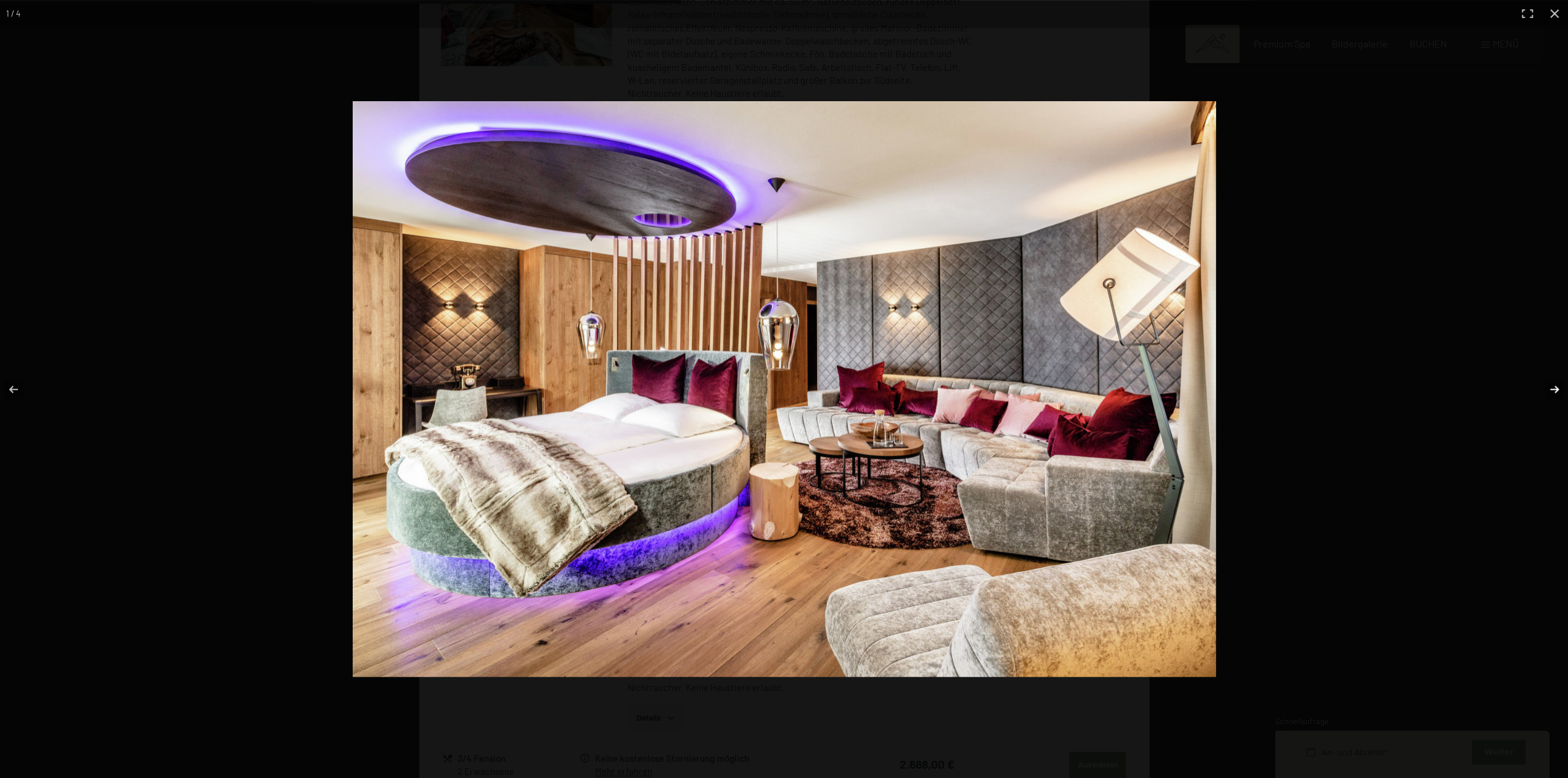
click at [1563, 386] on button "button" at bounding box center [1546, 389] width 43 height 62
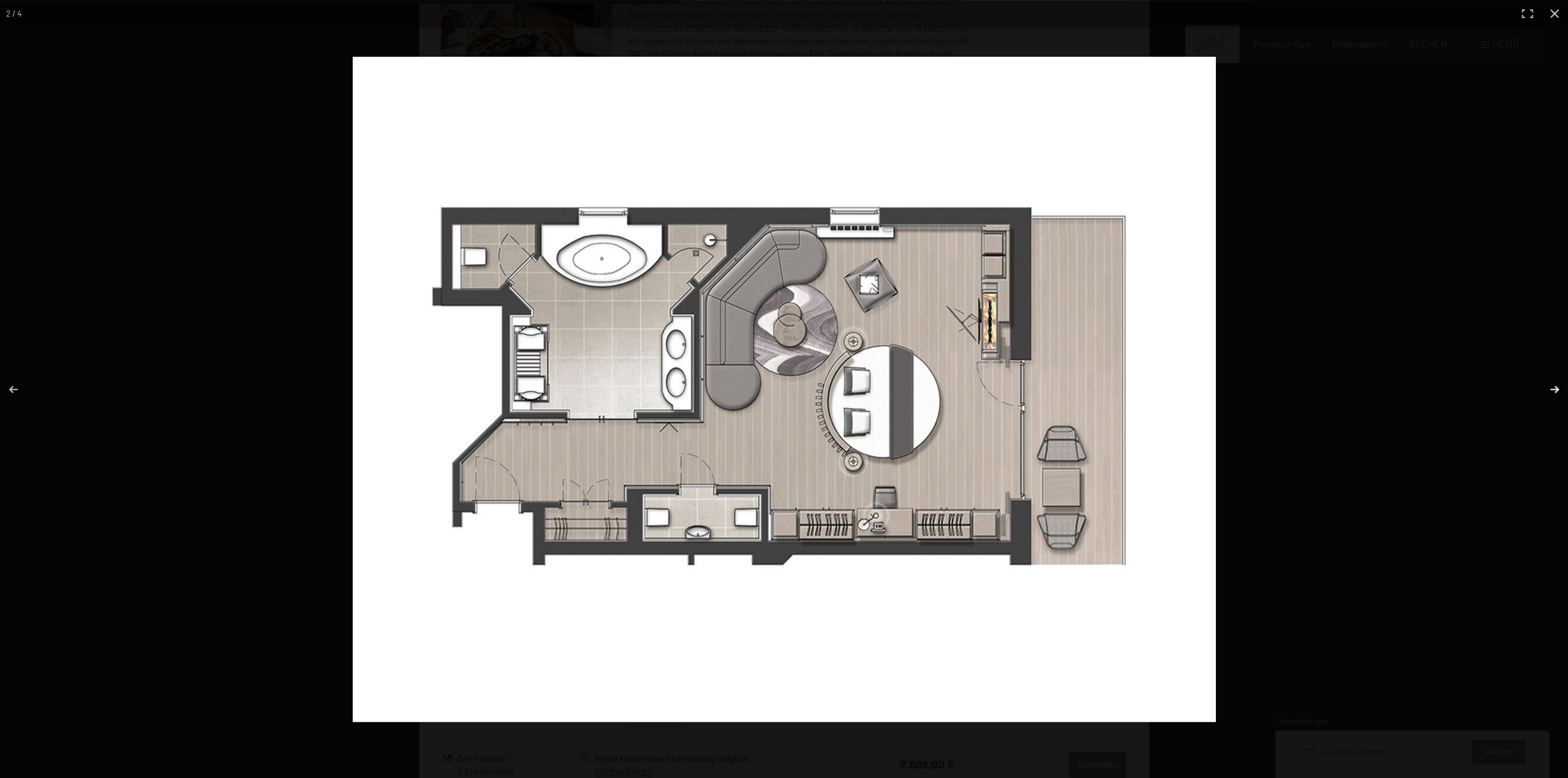
click at [1563, 386] on button "button" at bounding box center [1546, 389] width 43 height 62
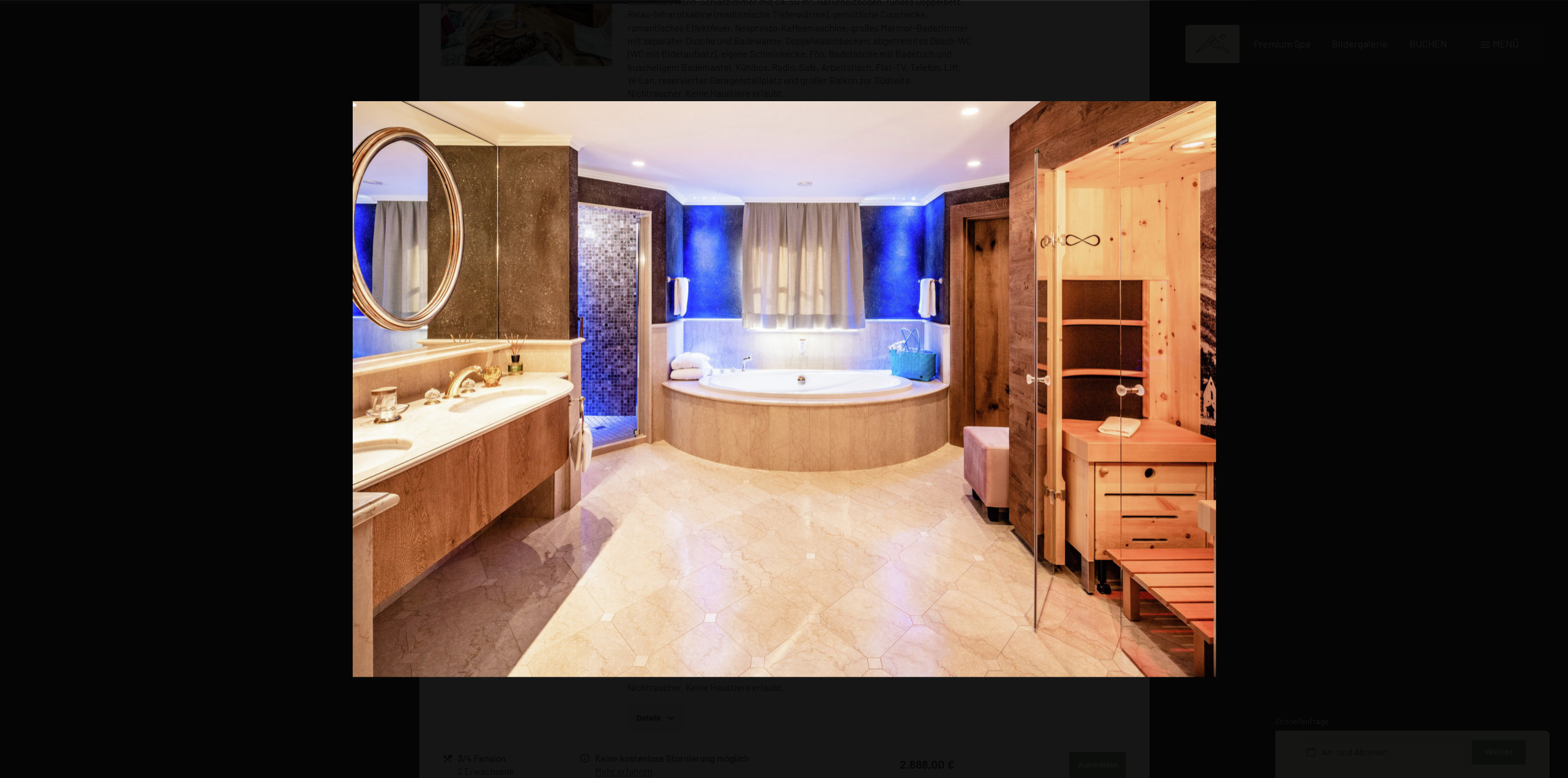
click at [1563, 386] on button "button" at bounding box center [1546, 389] width 43 height 62
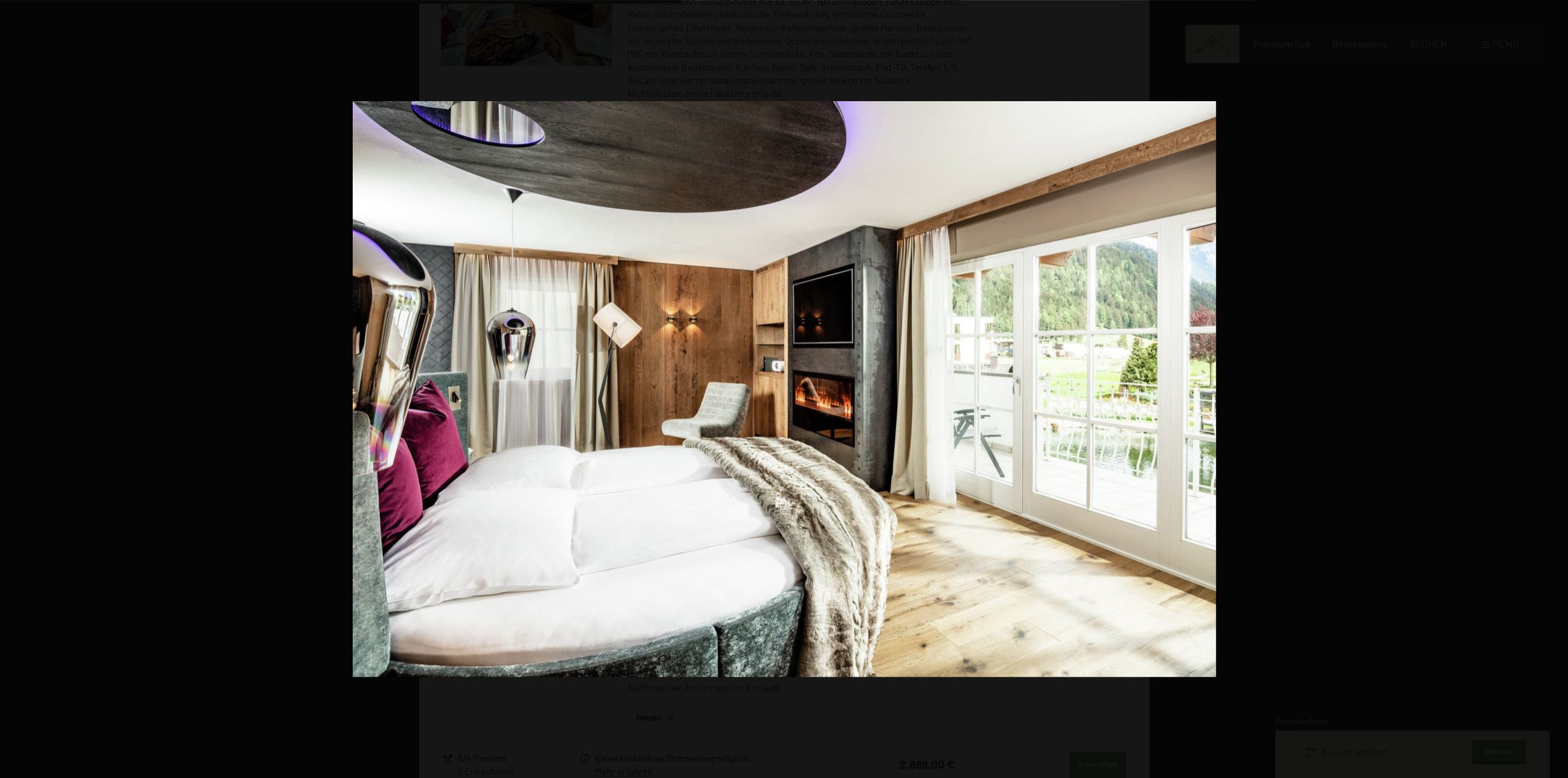
click at [1563, 386] on button "button" at bounding box center [1546, 389] width 43 height 62
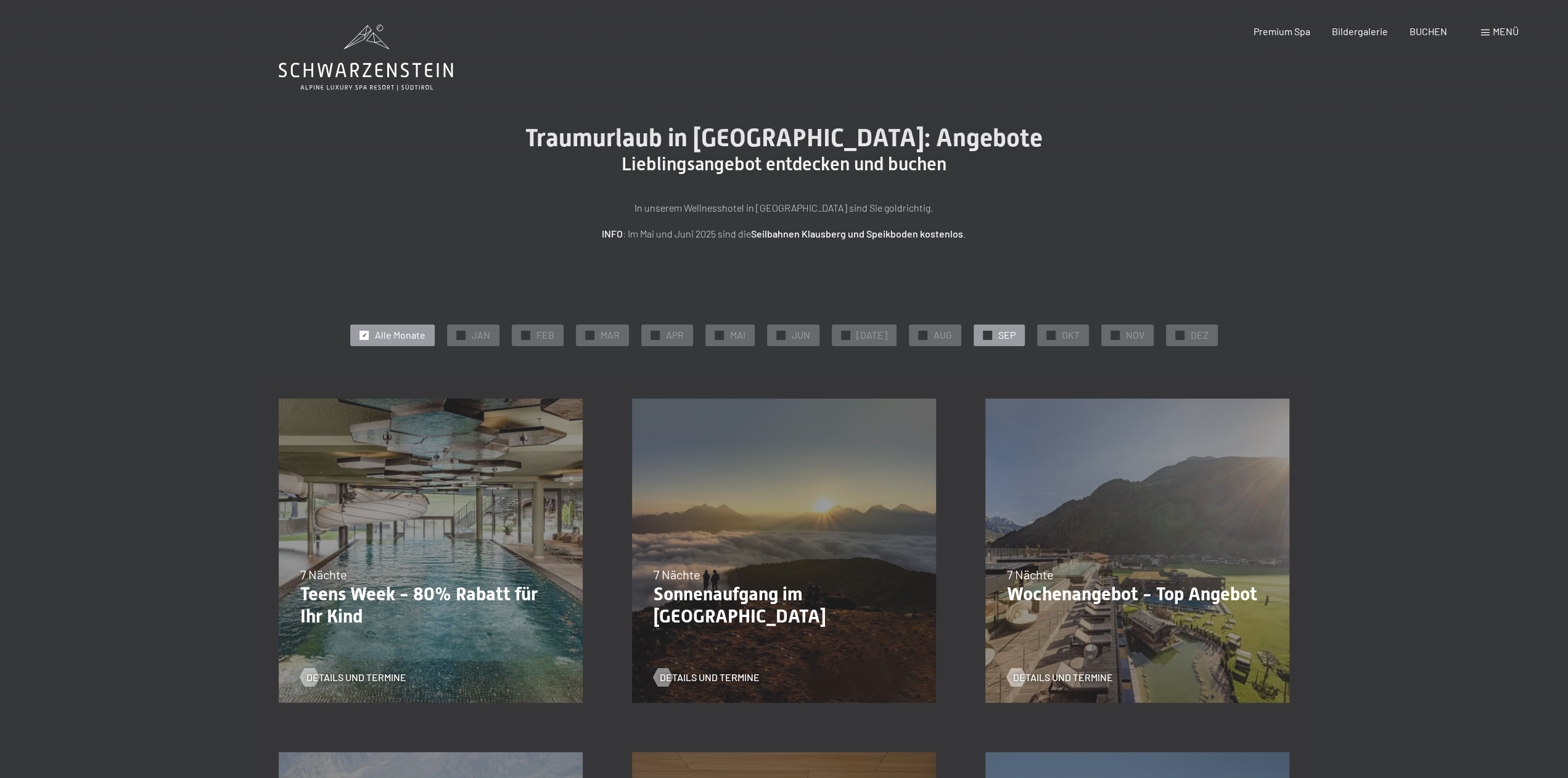
click at [999, 328] on span "SEP" at bounding box center [1007, 335] width 17 height 14
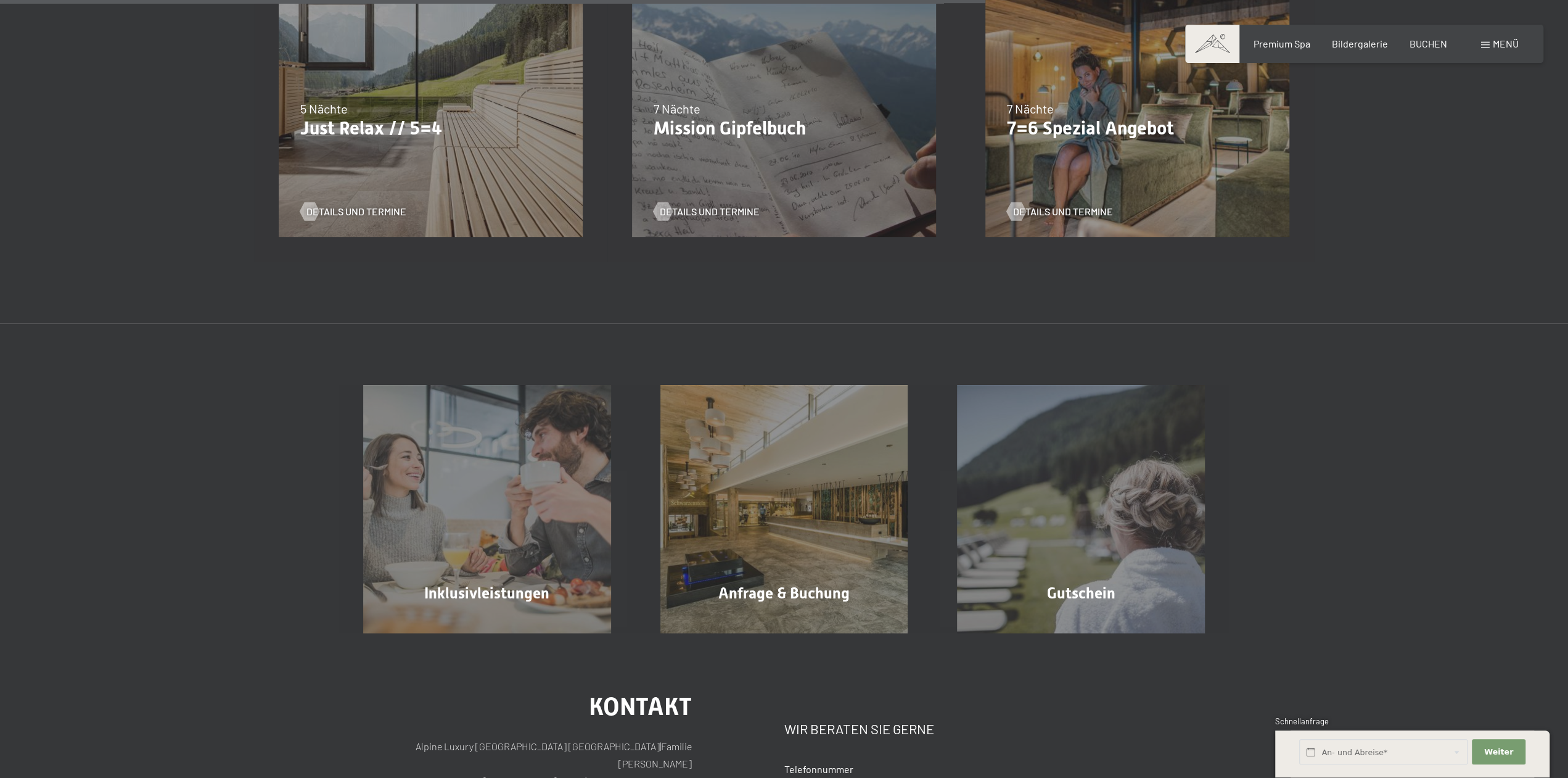
scroll to position [866, 0]
